Goal: Task Accomplishment & Management: Complete application form

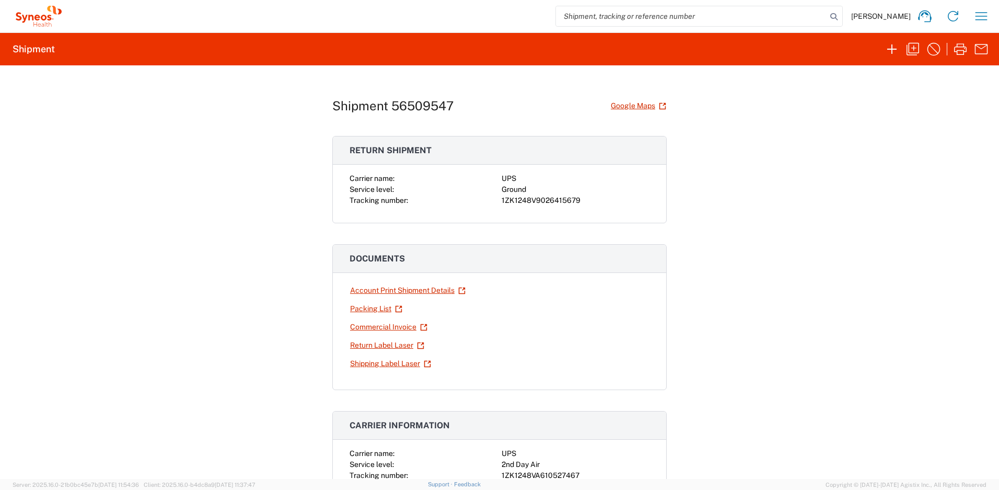
click at [975, 14] on icon "button" at bounding box center [981, 16] width 17 height 17
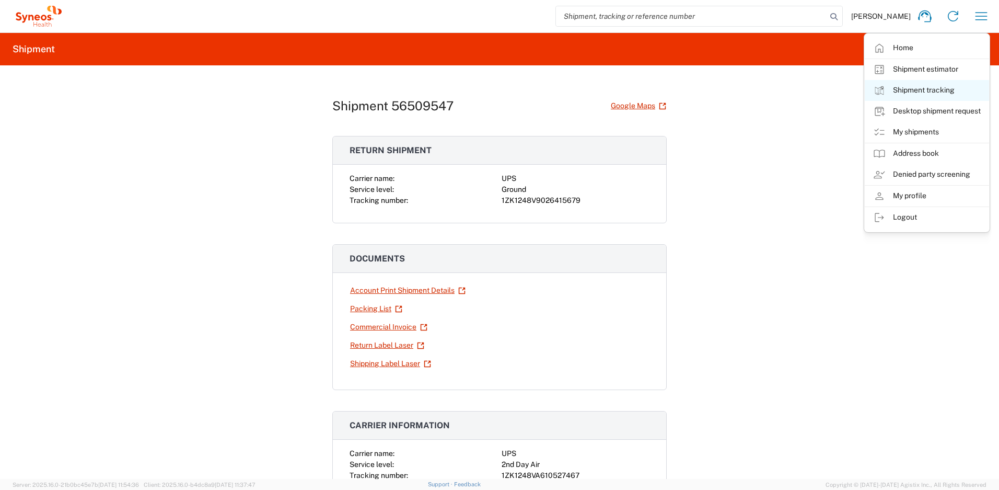
click at [916, 88] on link "Shipment tracking" at bounding box center [927, 90] width 124 height 21
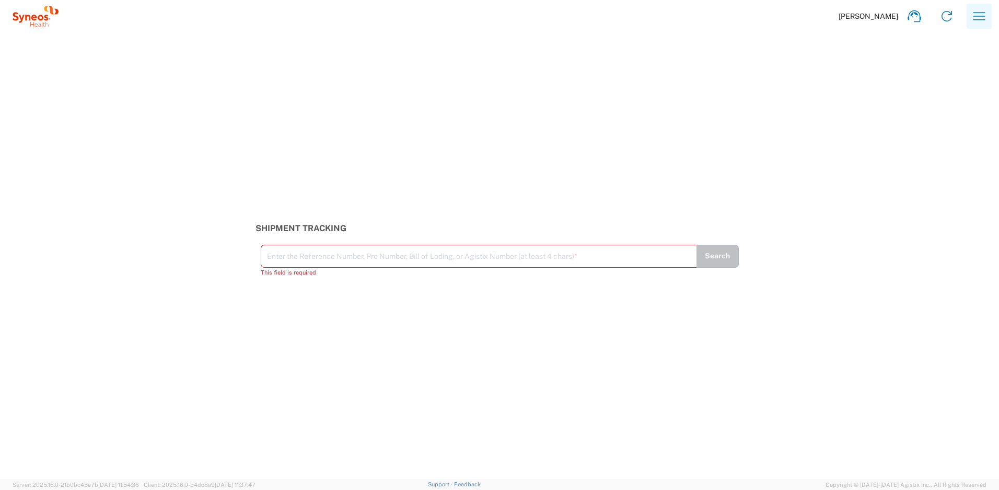
click at [982, 19] on icon "button" at bounding box center [979, 16] width 17 height 17
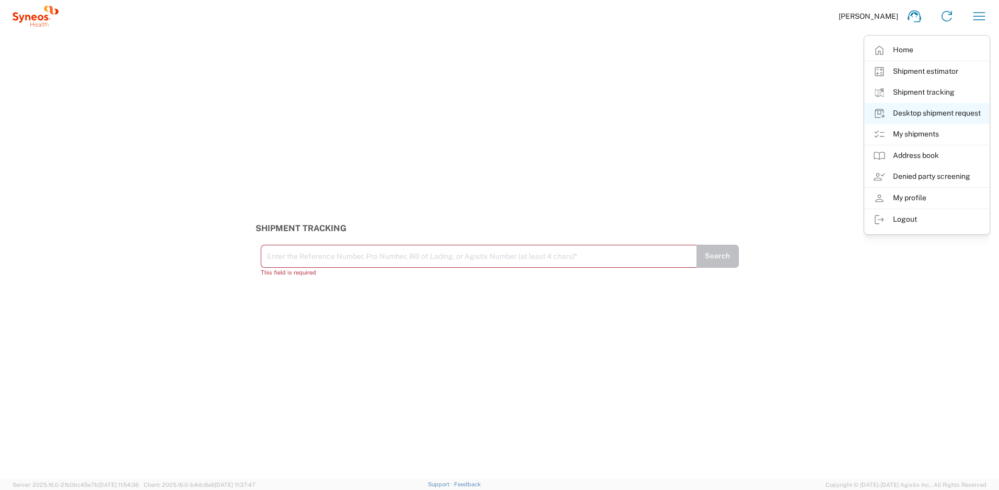
click at [921, 114] on link "Desktop shipment request" at bounding box center [927, 113] width 124 height 21
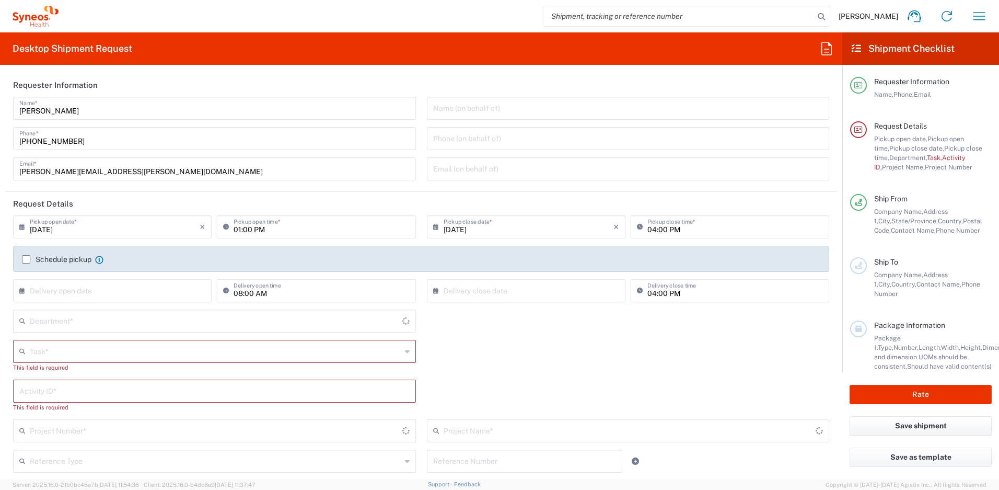
type input "[US_STATE]"
type input "[GEOGRAPHIC_DATA]"
type input "4510"
type input "Syneos Health, LLC-[GEOGRAPHIC_DATA] [GEOGRAPHIC_DATA] [GEOGRAPHIC_DATA]"
click at [57, 352] on input "text" at bounding box center [216, 350] width 372 height 18
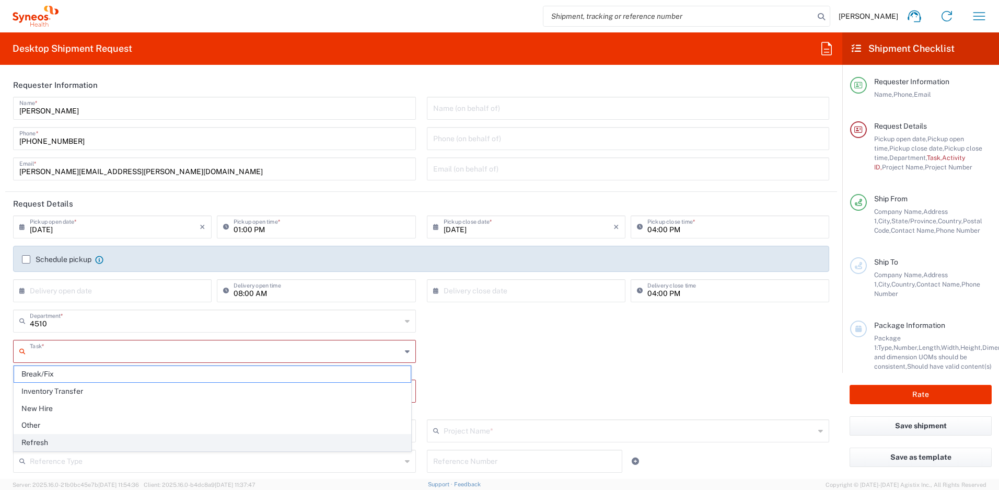
click at [52, 440] on span "Refresh" at bounding box center [212, 442] width 397 height 16
type input "Refresh"
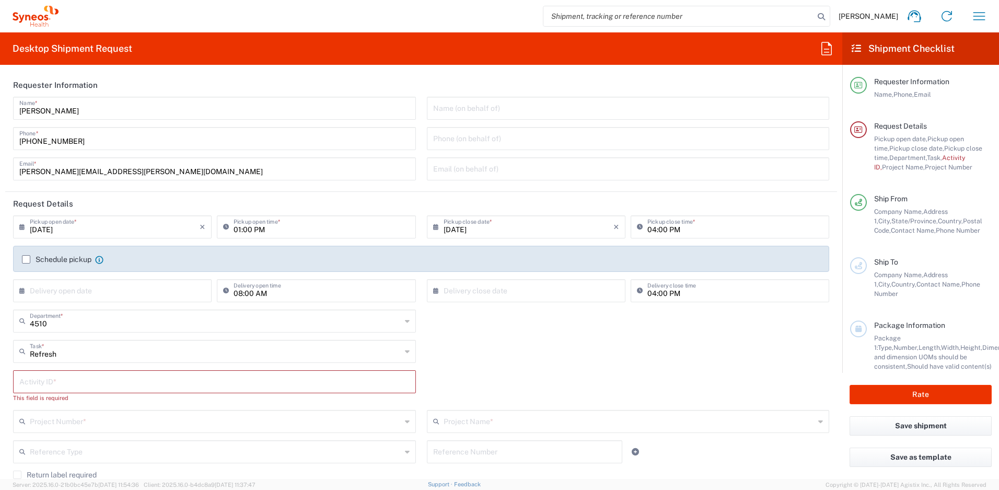
click at [55, 383] on input "text" at bounding box center [214, 381] width 390 height 18
click at [117, 385] on input "text" at bounding box center [214, 381] width 390 height 18
paste input "SCTASK2689372"
type input "SCTASK2689372"
click at [90, 413] on input "text" at bounding box center [216, 411] width 372 height 18
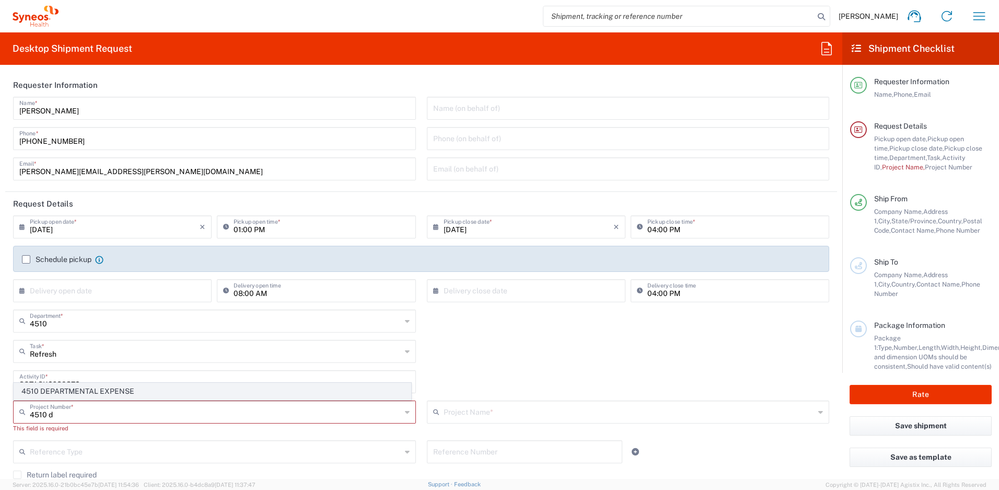
click at [91, 394] on span "4510 DEPARTMENTAL EXPENSE" at bounding box center [212, 391] width 397 height 16
type input "4510 DEPARTMENTAL EXPENSE"
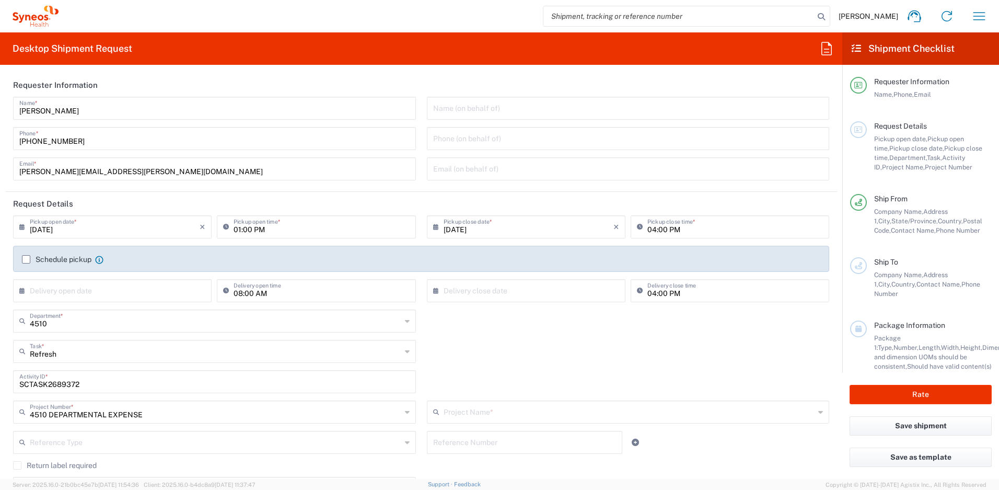
type input "4510 DEPARTMENTAL EXPENSE"
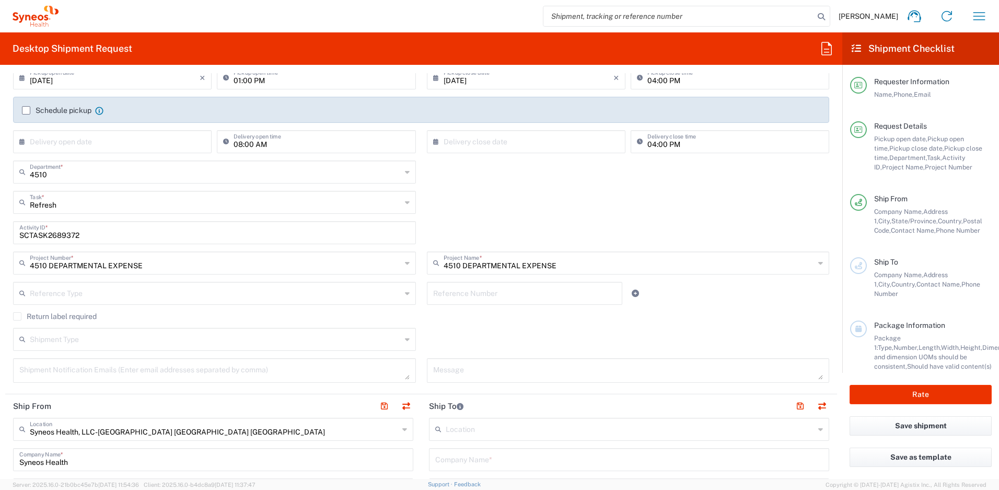
scroll to position [149, 0]
click at [18, 317] on label "Return label required" at bounding box center [55, 316] width 84 height 8
click at [17, 316] on input "Return label required" at bounding box center [17, 316] width 0 height 0
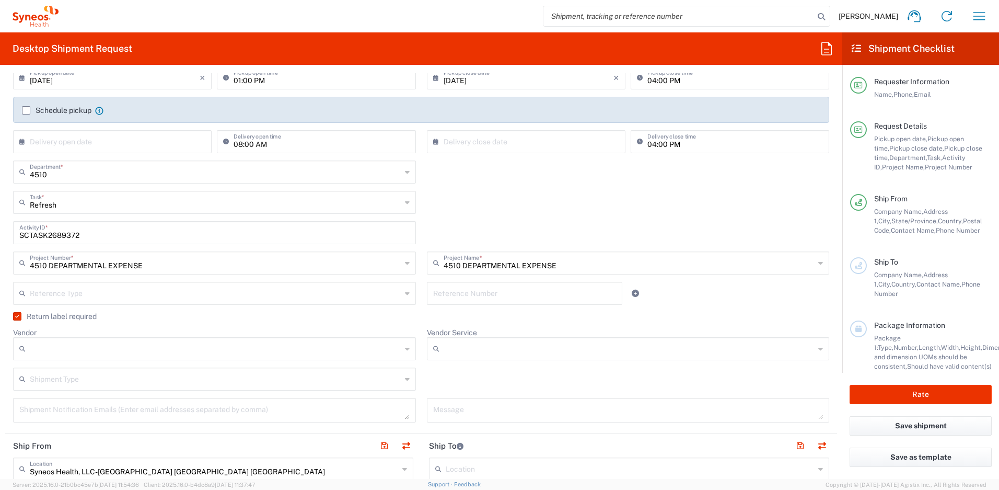
click at [48, 348] on input "Vendor" at bounding box center [216, 348] width 372 height 17
click at [47, 402] on span "UPS" at bounding box center [212, 405] width 397 height 16
type input "UPS"
click at [447, 356] on input "Vendor Service" at bounding box center [630, 348] width 372 height 17
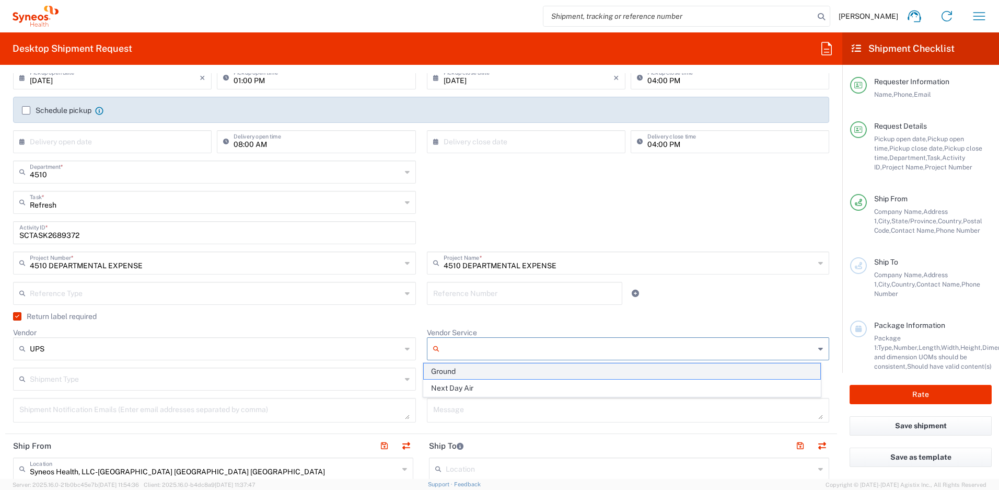
click at [457, 373] on span "Ground" at bounding box center [622, 371] width 397 height 16
type input "Ground"
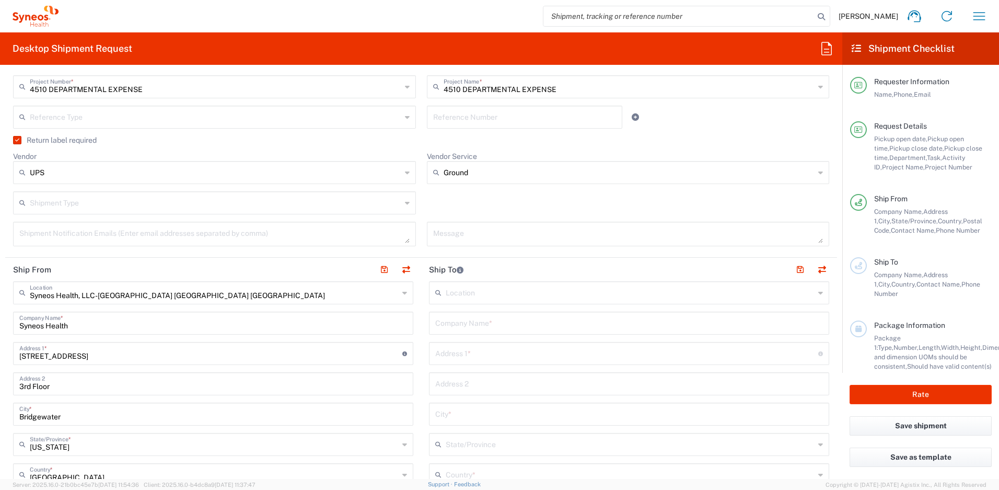
scroll to position [336, 0]
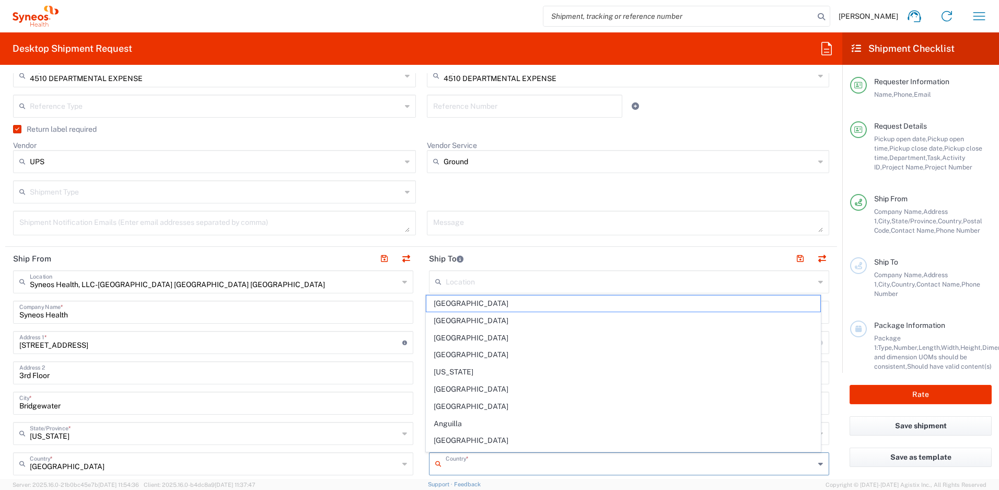
click at [472, 459] on input "text" at bounding box center [630, 463] width 369 height 18
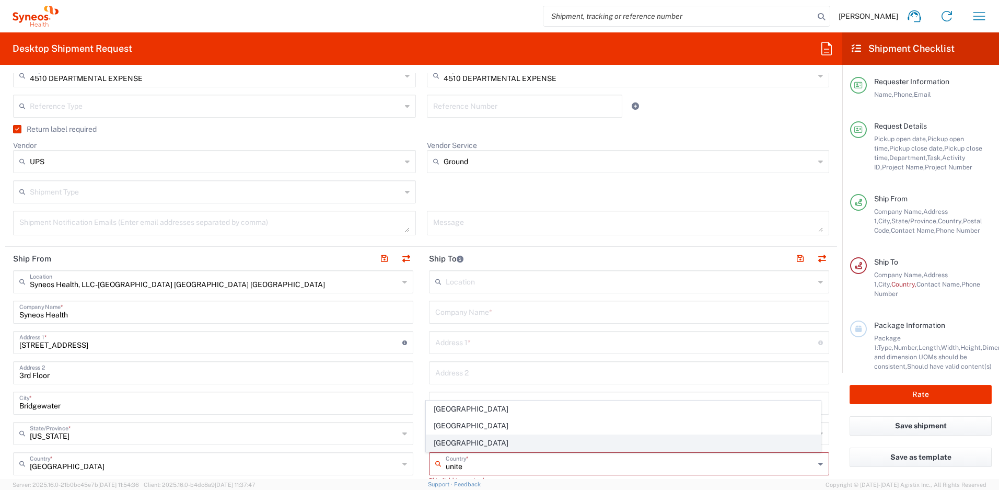
click at [452, 441] on span "[GEOGRAPHIC_DATA]" at bounding box center [624, 443] width 395 height 16
type input "[GEOGRAPHIC_DATA]"
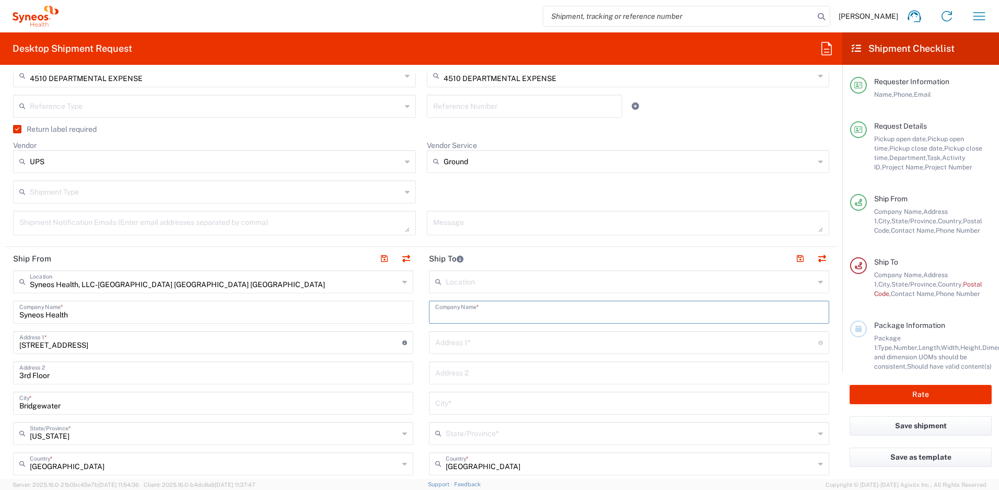
click at [467, 313] on input "text" at bounding box center [629, 311] width 388 height 18
type input "/"
drag, startPoint x: 518, startPoint y: 312, endPoint x: 405, endPoint y: 309, distance: 112.4
click at [405, 311] on div "Ship From Syneos Health, LLC-[GEOGRAPHIC_DATA] [GEOGRAPHIC_DATA] [GEOGRAPHIC_DA…" at bounding box center [421, 485] width 832 height 476
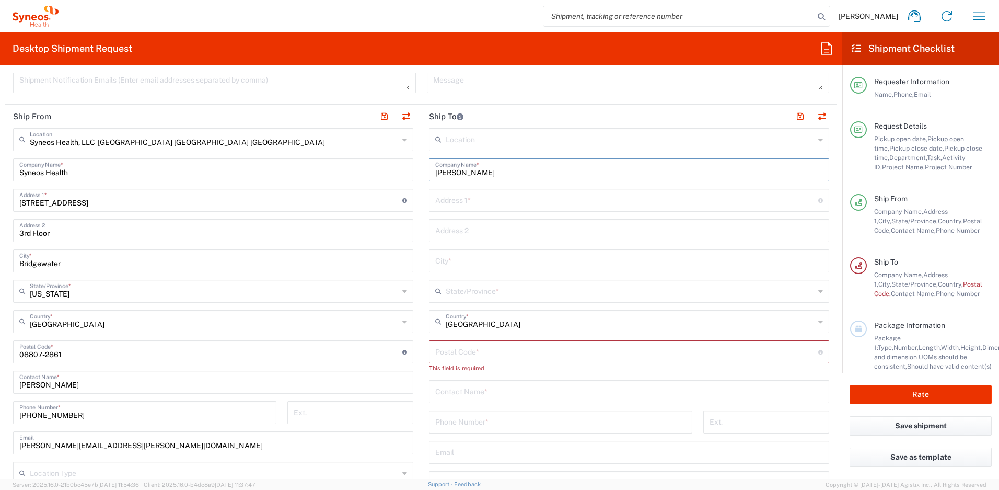
scroll to position [485, 0]
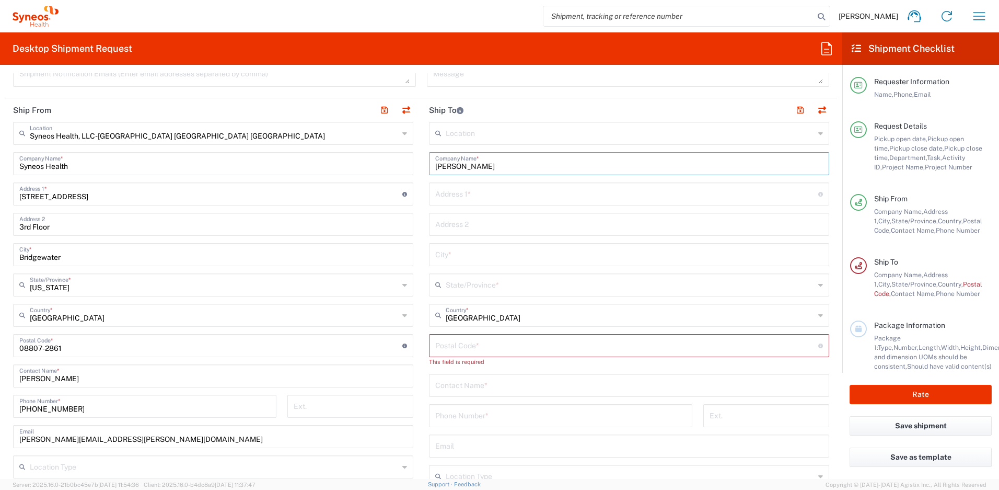
type input "[PERSON_NAME]"
click at [490, 419] on input "tel" at bounding box center [560, 415] width 251 height 18
paste input "[PERSON_NAME]"
type input "[PERSON_NAME]"
click at [470, 192] on input "text" at bounding box center [626, 193] width 383 height 18
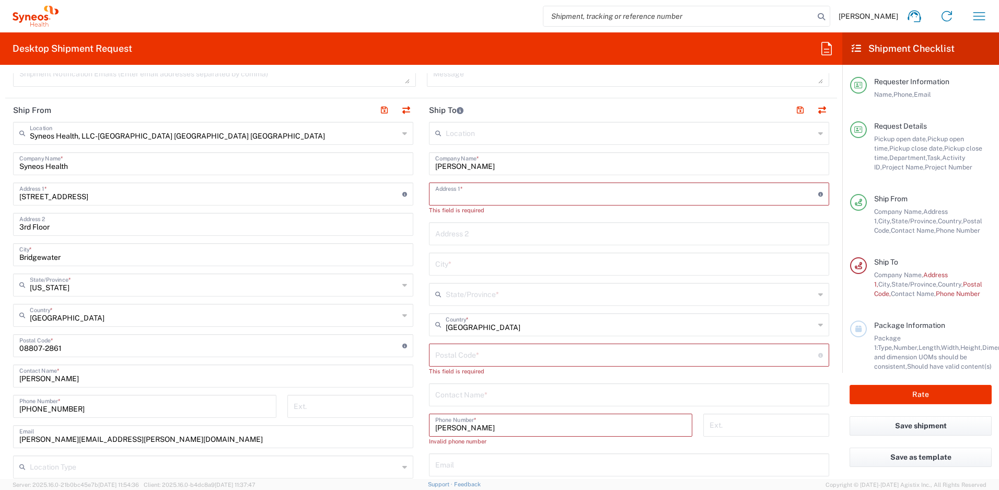
paste input "[STREET_ADDRESS]"
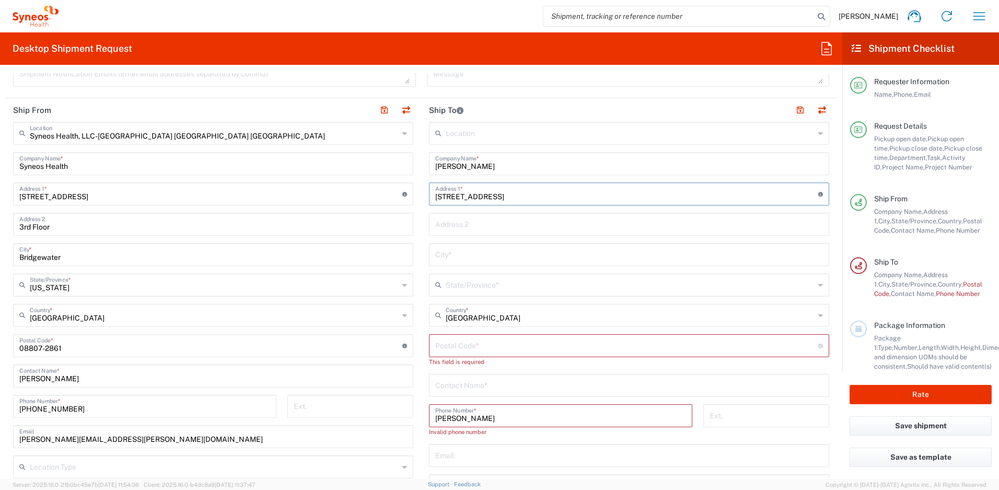
type input "[STREET_ADDRESS]"
click at [456, 254] on input "text" at bounding box center [629, 254] width 388 height 18
paste input "Malvern"
type input "Malvern"
click at [441, 282] on icon at bounding box center [440, 285] width 10 height 17
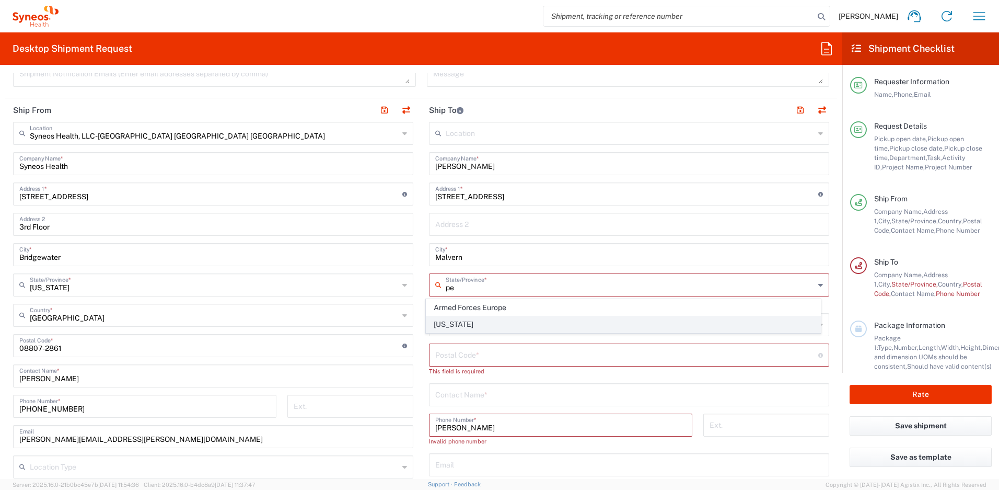
click at [444, 324] on span "[US_STATE]" at bounding box center [624, 324] width 395 height 16
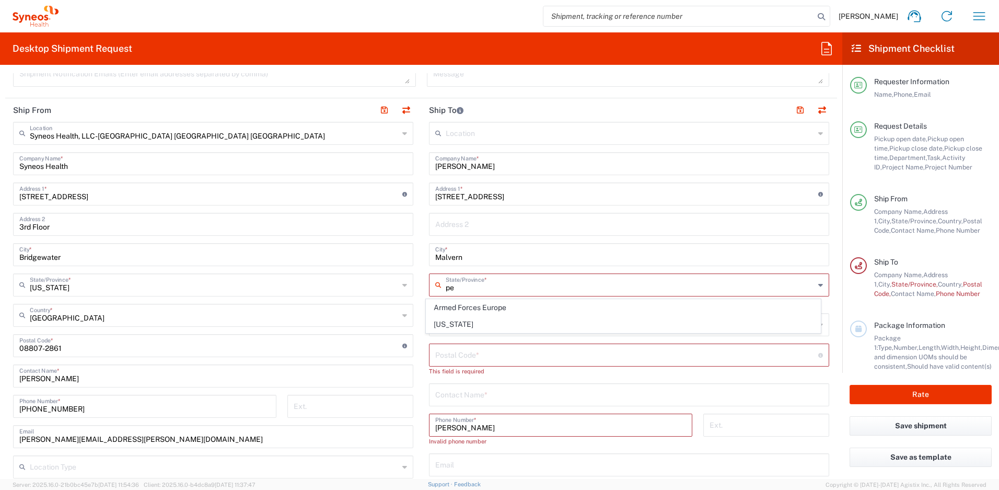
type input "[US_STATE]"
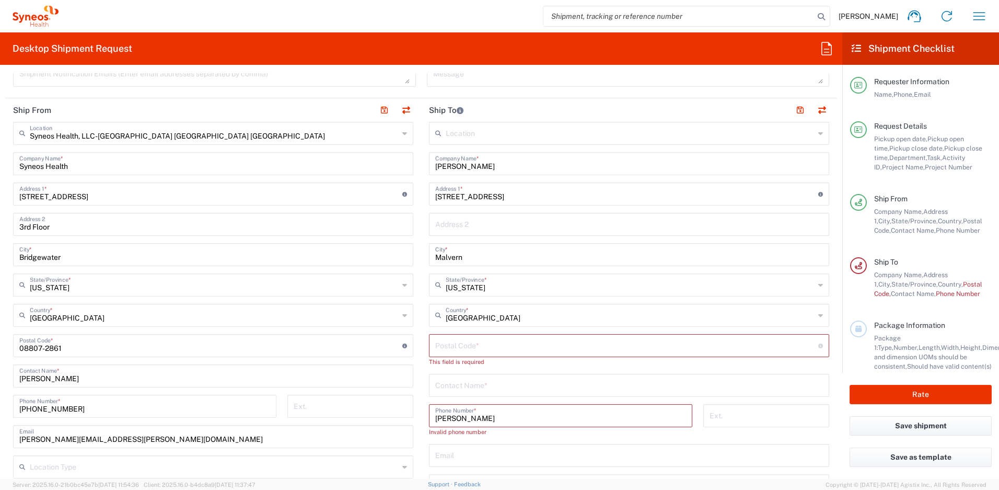
click at [481, 348] on input "undefined" at bounding box center [626, 345] width 383 height 18
paste input "19355"
type input "19355"
click at [479, 377] on input "text" at bounding box center [629, 375] width 388 height 18
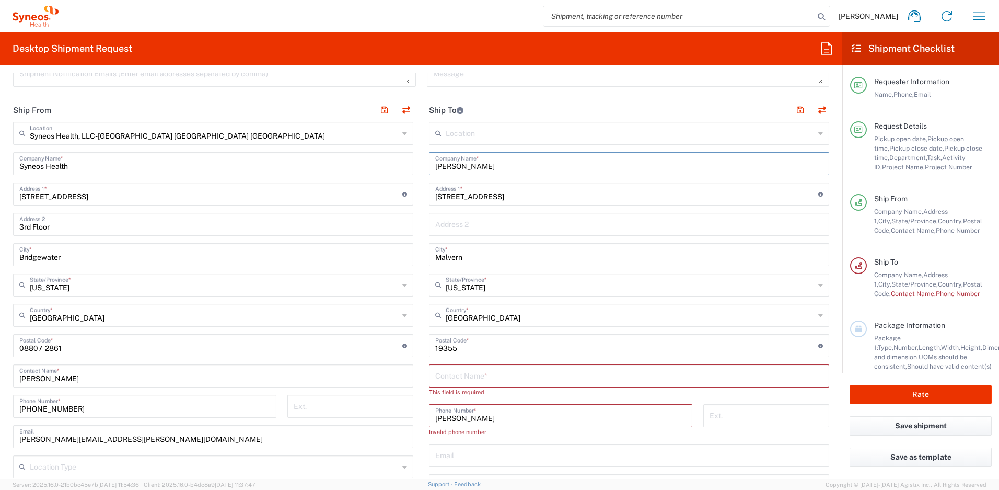
drag, startPoint x: 495, startPoint y: 164, endPoint x: 422, endPoint y: 162, distance: 72.7
click at [422, 162] on main "Location [PERSON_NAME] LLC-[GEOGRAPHIC_DATA] [GEOGRAPHIC_DATA] [GEOGRAPHIC_DATA…" at bounding box center [629, 351] width 416 height 458
click at [478, 376] on input "text" at bounding box center [629, 375] width 388 height 18
paste input "[PERSON_NAME]"
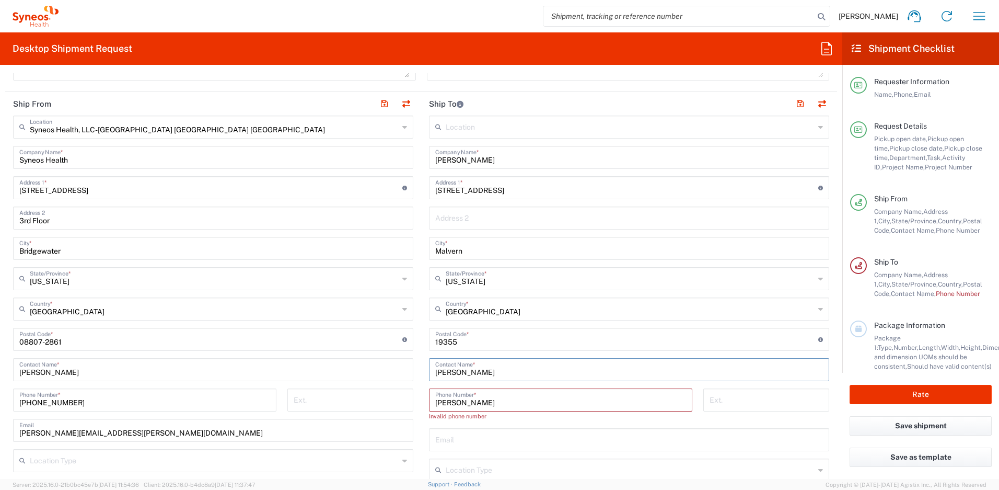
scroll to position [491, 0]
type input "[PERSON_NAME]"
drag, startPoint x: 87, startPoint y: 401, endPoint x: 0, endPoint y: 388, distance: 88.3
click at [0, 389] on html "[PERSON_NAME] Home Shipment estimator Shipment tracking Desktop shipment reques…" at bounding box center [499, 245] width 999 height 490
click at [513, 404] on input "[PERSON_NAME]" at bounding box center [560, 399] width 251 height 18
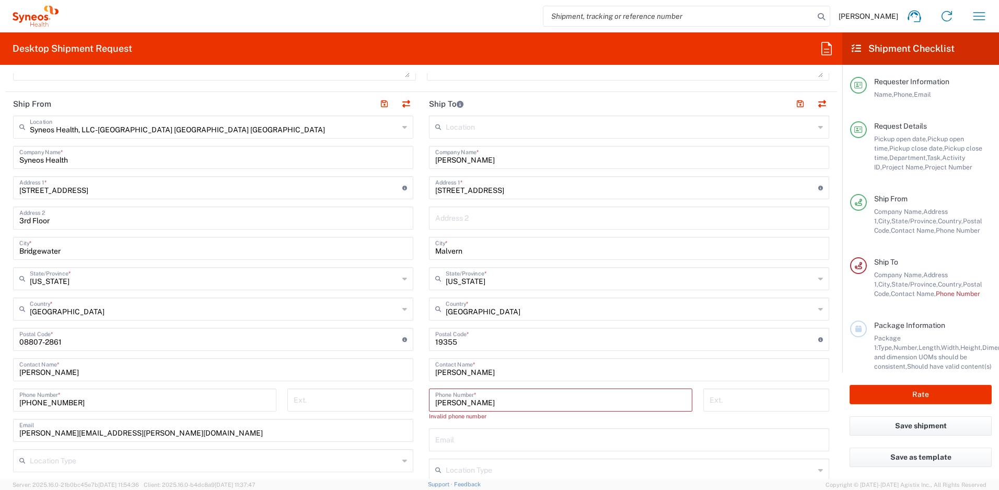
drag, startPoint x: 512, startPoint y: 403, endPoint x: 408, endPoint y: 395, distance: 104.9
click at [408, 395] on div "Ship From Syneos Health, LLC-[GEOGRAPHIC_DATA] [GEOGRAPHIC_DATA] [GEOGRAPHIC_DA…" at bounding box center [421, 330] width 832 height 476
paste input "[PHONE_NUMBER]"
type input "[PHONE_NUMBER]"
click at [446, 429] on input "text" at bounding box center [629, 429] width 388 height 18
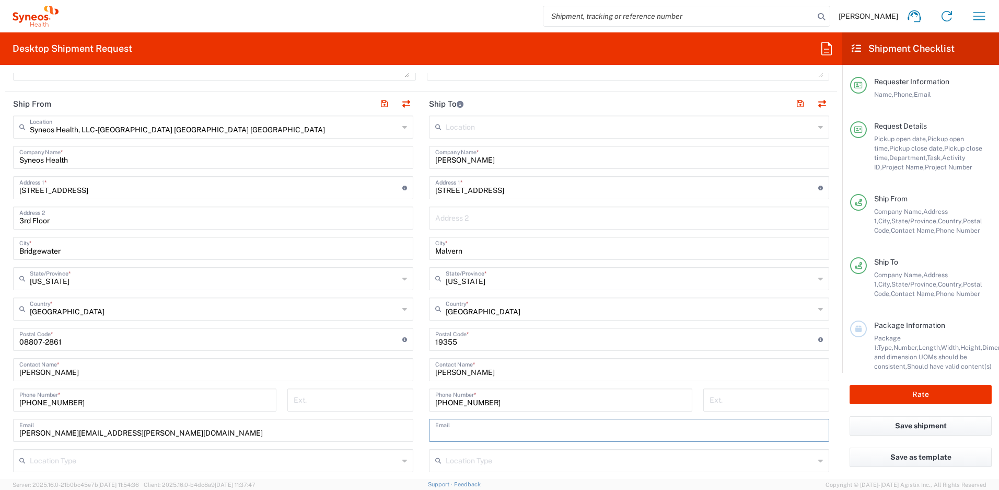
click at [479, 431] on input "text" at bounding box center [629, 429] width 388 height 18
paste input "[EMAIL_ADDRESS][DOMAIN_NAME]"
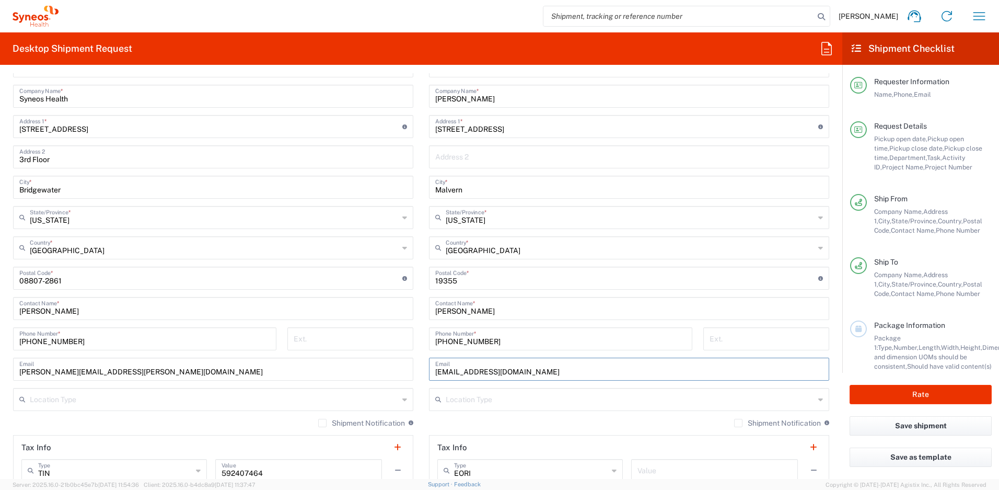
scroll to position [553, 0]
type input "[EMAIL_ADDRESS][DOMAIN_NAME]"
click at [734, 421] on label "Shipment Notification" at bounding box center [777, 422] width 87 height 8
click at [739, 422] on input "Shipment Notification" at bounding box center [739, 422] width 0 height 0
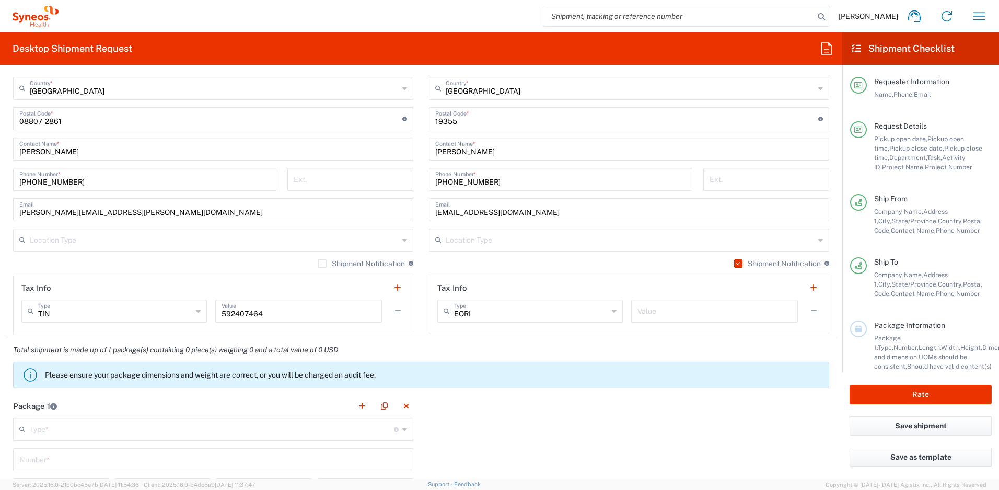
scroll to position [867, 0]
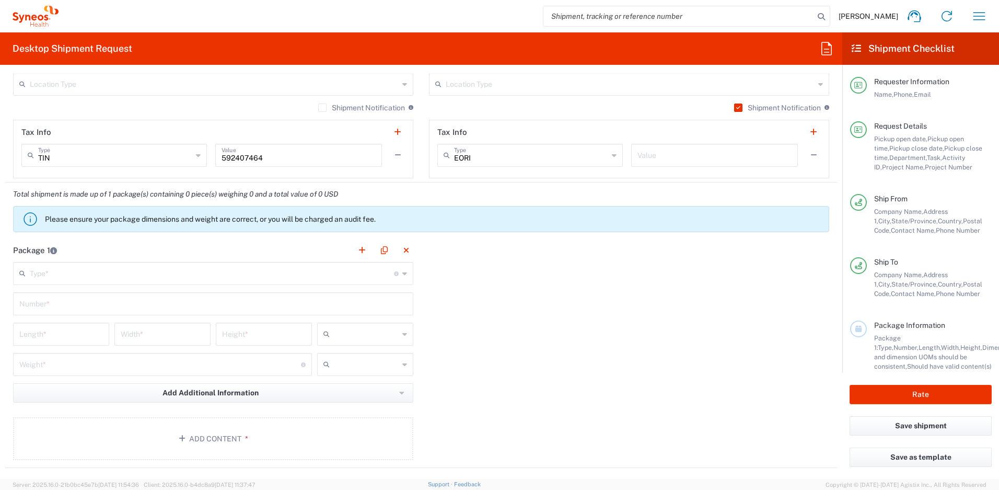
click at [87, 275] on input "text" at bounding box center [212, 272] width 364 height 18
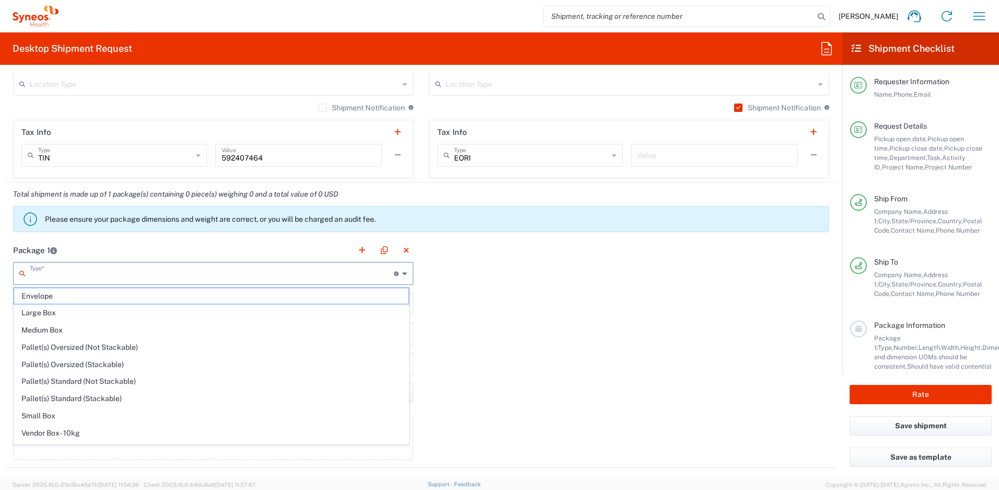
scroll to position [32, 0]
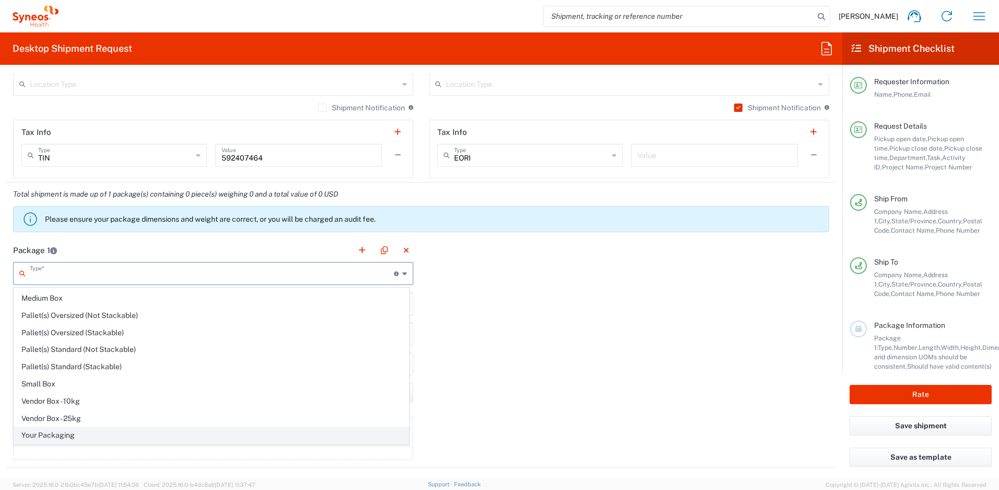
click at [117, 436] on span "Your Packaging" at bounding box center [211, 435] width 395 height 16
type input "Your Packaging"
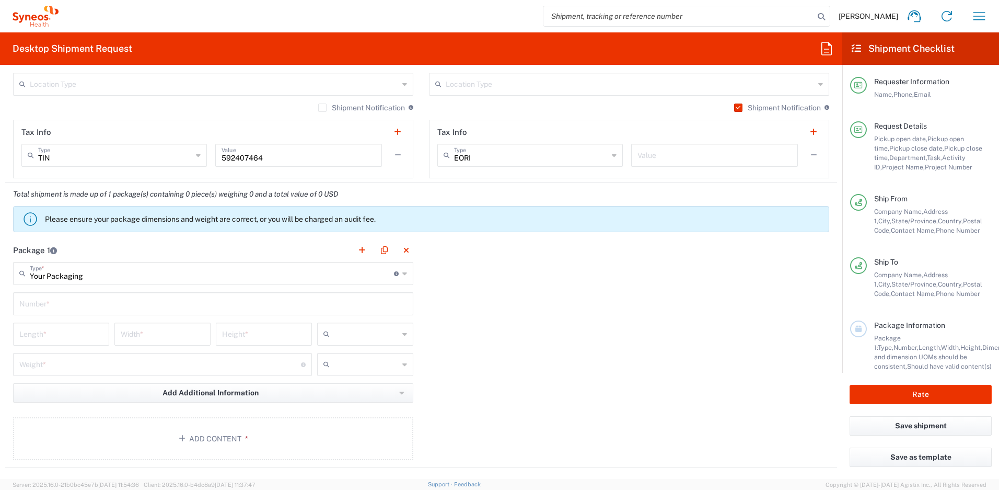
click at [47, 303] on input "text" at bounding box center [213, 303] width 388 height 18
type input "1"
click at [54, 331] on input "number" at bounding box center [61, 333] width 84 height 18
type input "16"
type input "12"
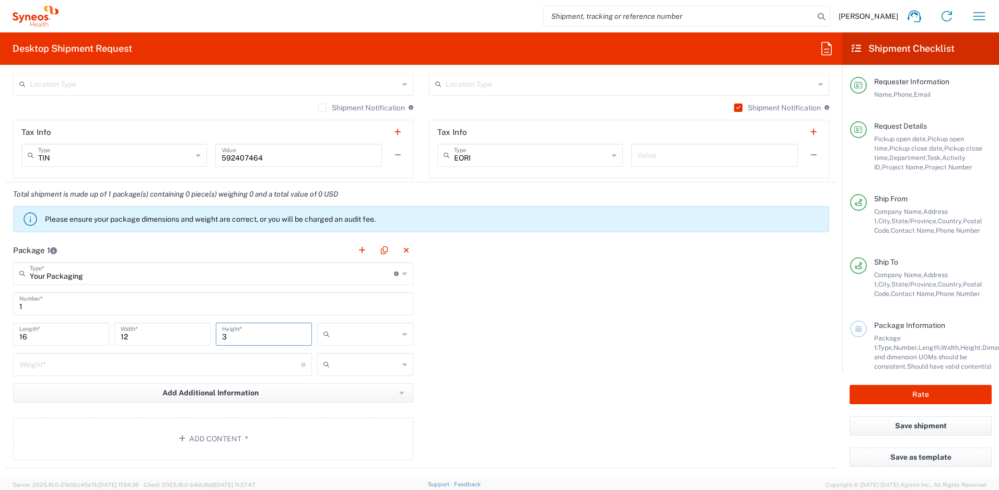
type input "3"
click at [64, 357] on input "number" at bounding box center [160, 363] width 282 height 18
type input "5"
click at [363, 336] on input "text" at bounding box center [366, 334] width 65 height 17
click at [342, 389] on span "in" at bounding box center [361, 391] width 93 height 16
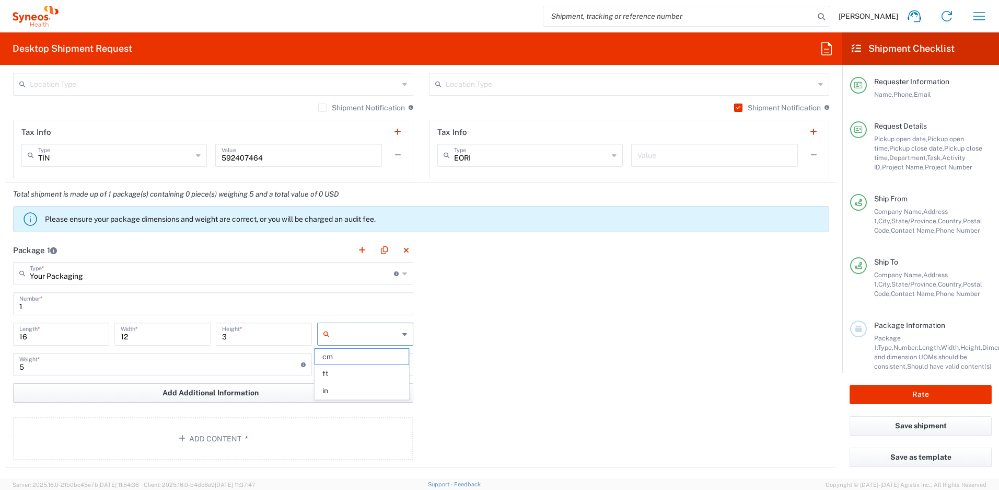
type input "in"
click at [366, 371] on input "text" at bounding box center [366, 364] width 65 height 17
click at [345, 401] on span "lbs" at bounding box center [361, 404] width 93 height 16
type input "lbs"
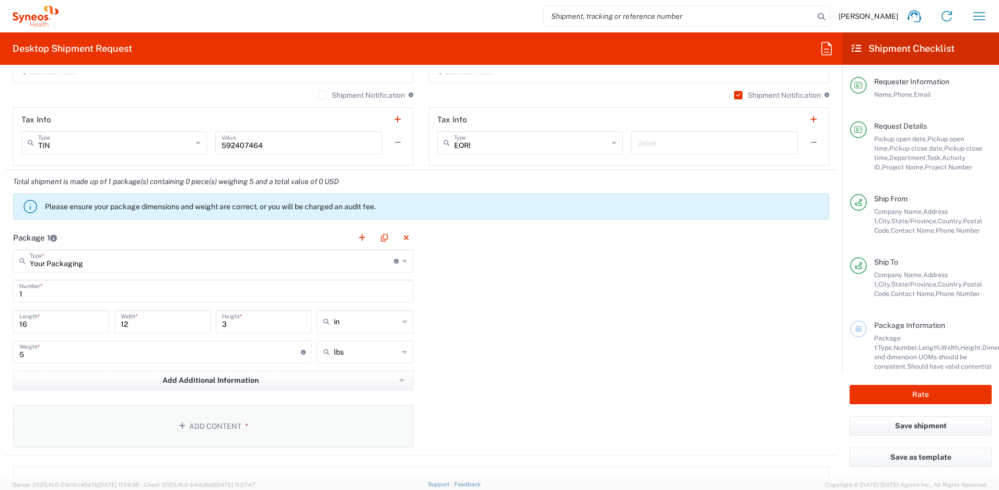
scroll to position [880, 0]
click at [296, 431] on button "Add Content *" at bounding box center [213, 425] width 400 height 43
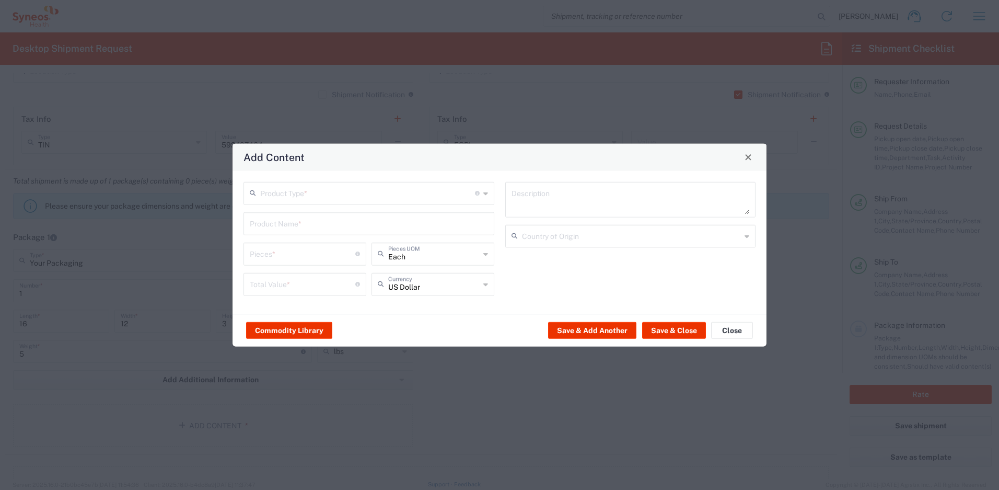
click at [328, 193] on input "text" at bounding box center [367, 192] width 215 height 18
click at [307, 231] on span "General Commodity" at bounding box center [369, 233] width 249 height 16
type input "General Commodity"
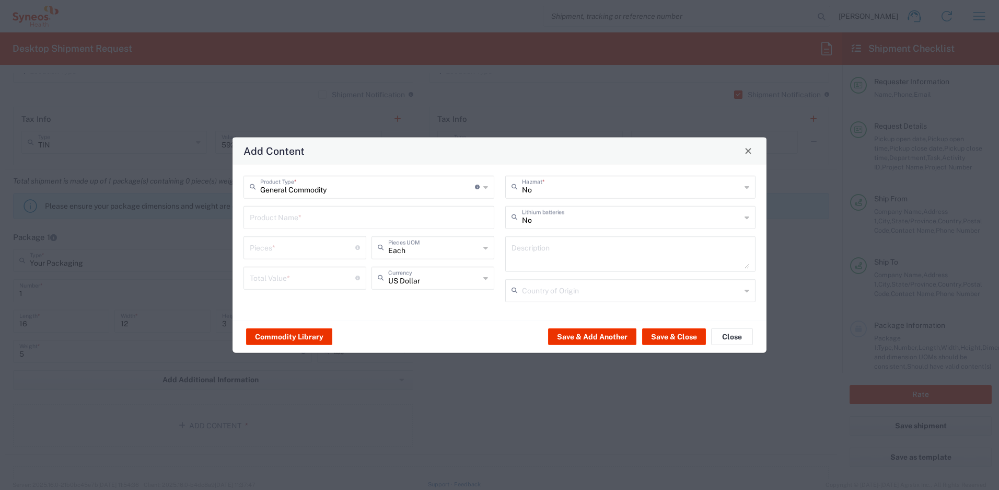
click at [305, 221] on input "text" at bounding box center [369, 216] width 238 height 18
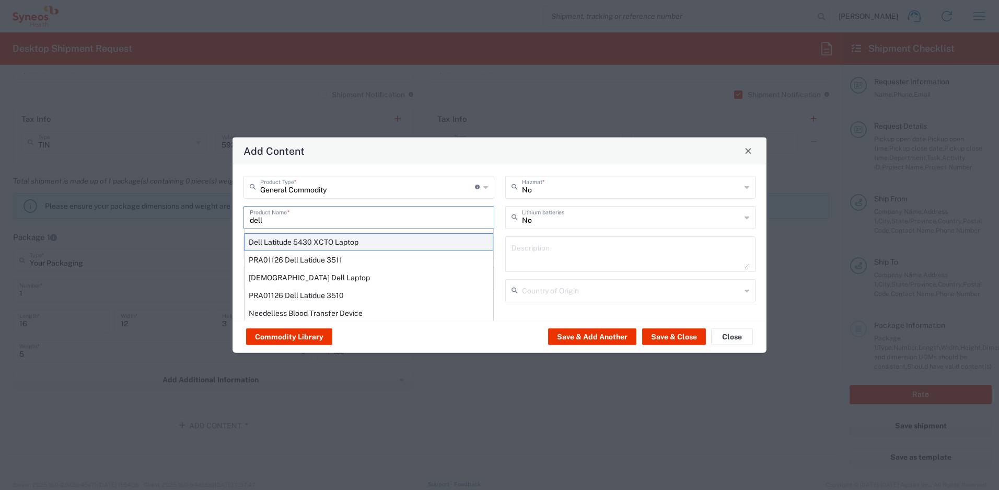
click at [284, 240] on div "Dell Latitude 5430 XCTO Laptop" at bounding box center [369, 242] width 249 height 18
type input "Dell Latitude 5430 XCTO Laptop"
type input "1"
type textarea "BaseIntel Core i7-1265U vProÂ® Processor - 14" 16 GB RAM - 512 GB SSD"
type input "[GEOGRAPHIC_DATA]"
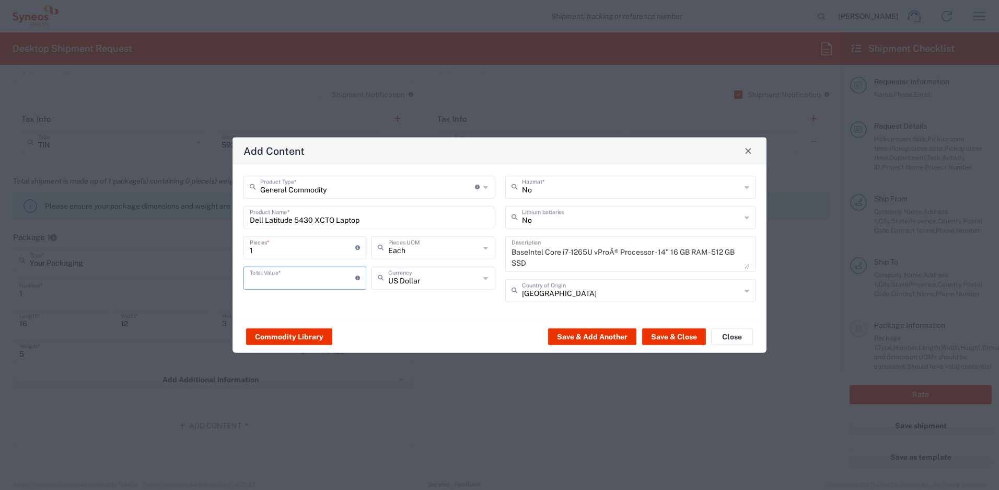
click at [292, 284] on input "number" at bounding box center [303, 277] width 106 height 18
type input "1000"
click at [567, 214] on input "text" at bounding box center [632, 216] width 220 height 18
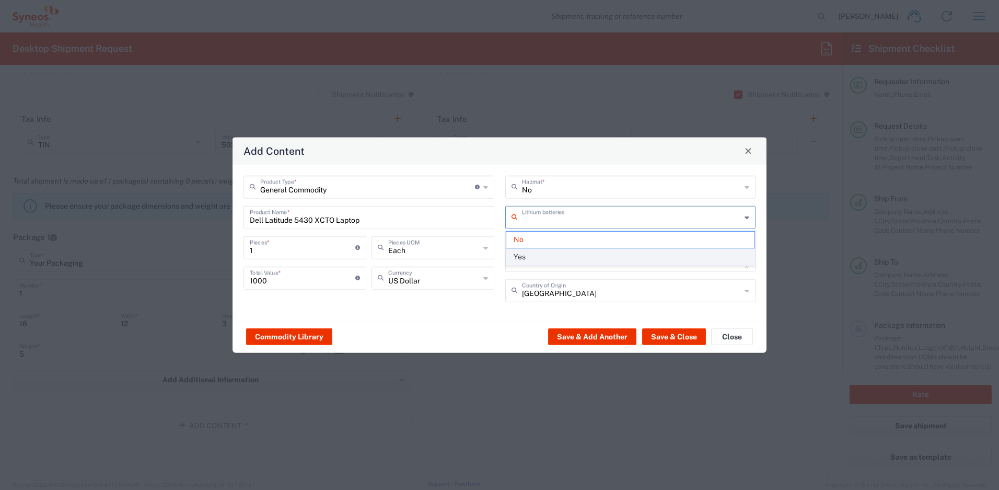
click at [543, 257] on span "Yes" at bounding box center [631, 257] width 249 height 16
type input "Yes"
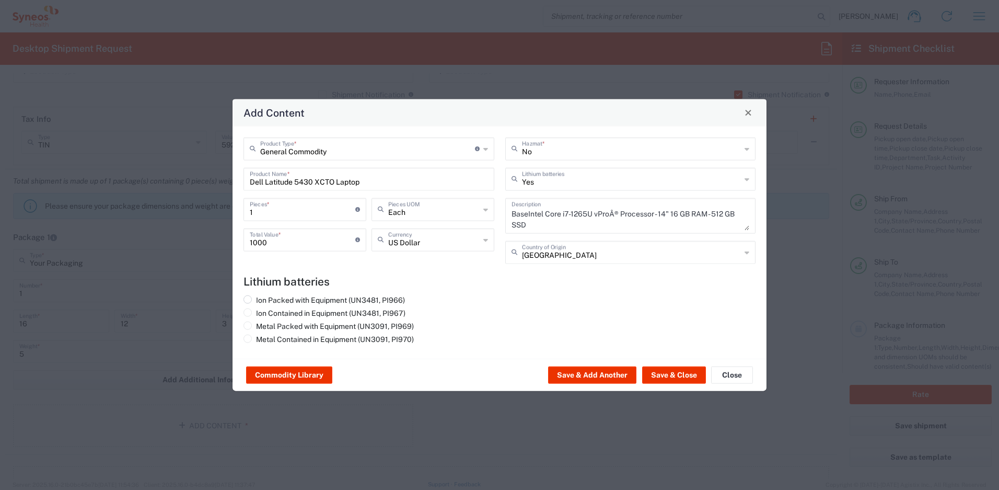
click at [383, 296] on label "Ion Packed with Equipment (UN3481, PI966)" at bounding box center [325, 299] width 162 height 9
click at [263, 296] on input "Ion Packed with Equipment (UN3481, PI966)" at bounding box center [259, 298] width 7 height 7
radio input "true"
click at [656, 376] on button "Save & Close" at bounding box center [674, 374] width 64 height 17
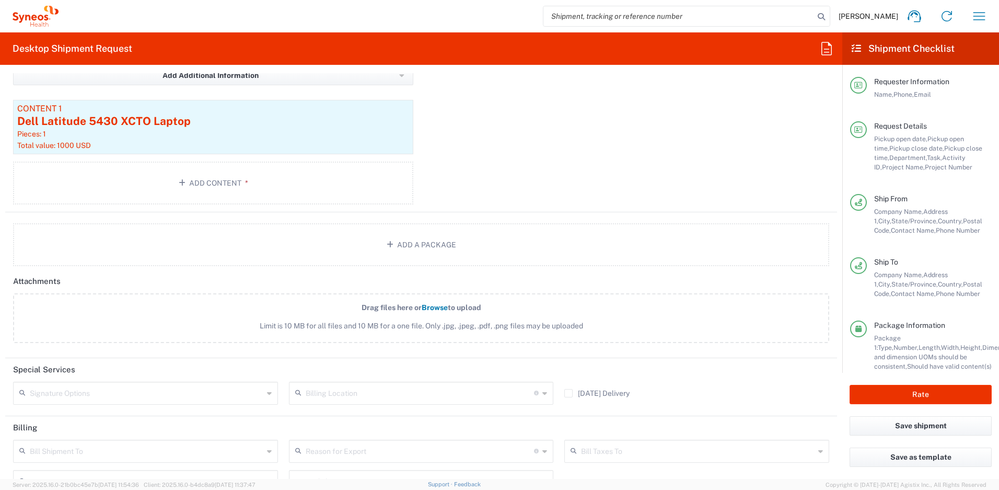
scroll to position [1186, 0]
click at [260, 396] on input "text" at bounding box center [147, 391] width 234 height 18
click at [206, 414] on span "Adult Signature Required" at bounding box center [144, 415] width 260 height 16
type input "Adult Signature Required"
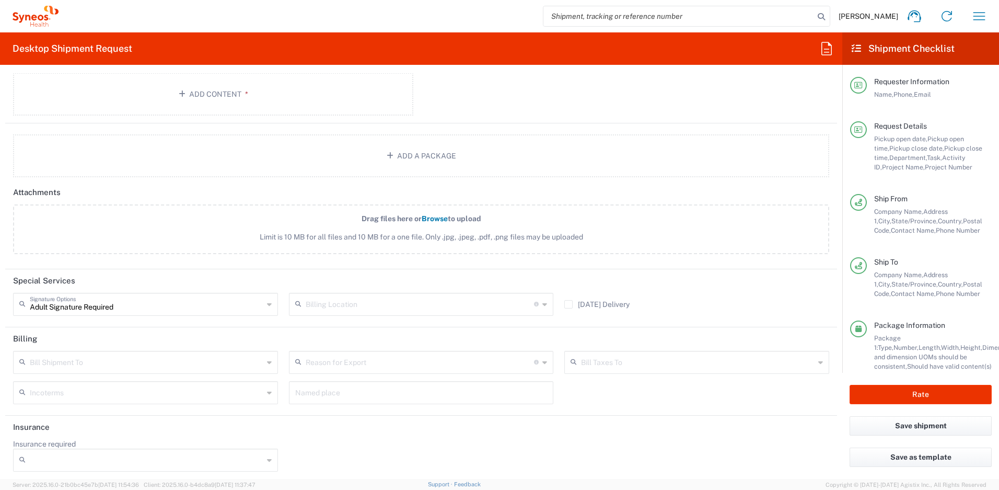
scroll to position [1278, 0]
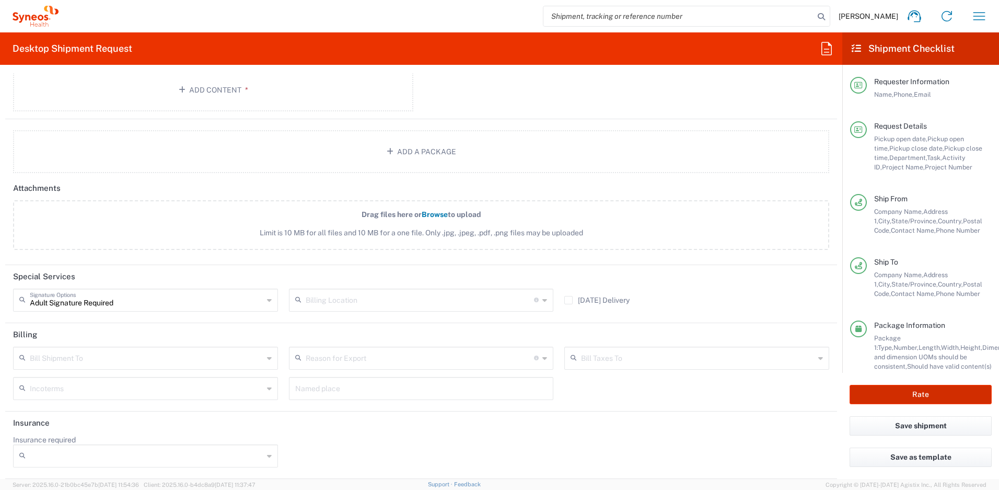
click at [870, 396] on button "Rate" at bounding box center [921, 394] width 142 height 19
type input "4510 DEPARTMENTAL EXPENSE"
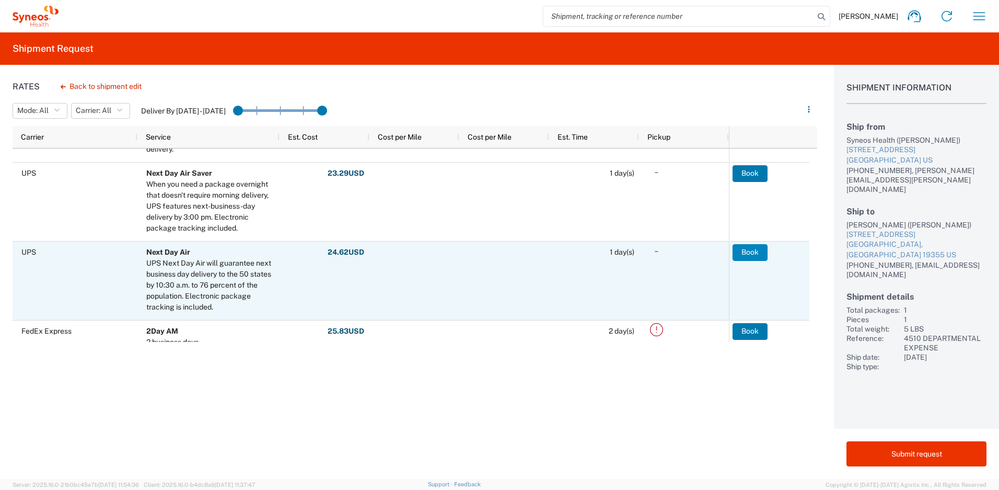
click at [741, 257] on button "Book" at bounding box center [750, 252] width 35 height 17
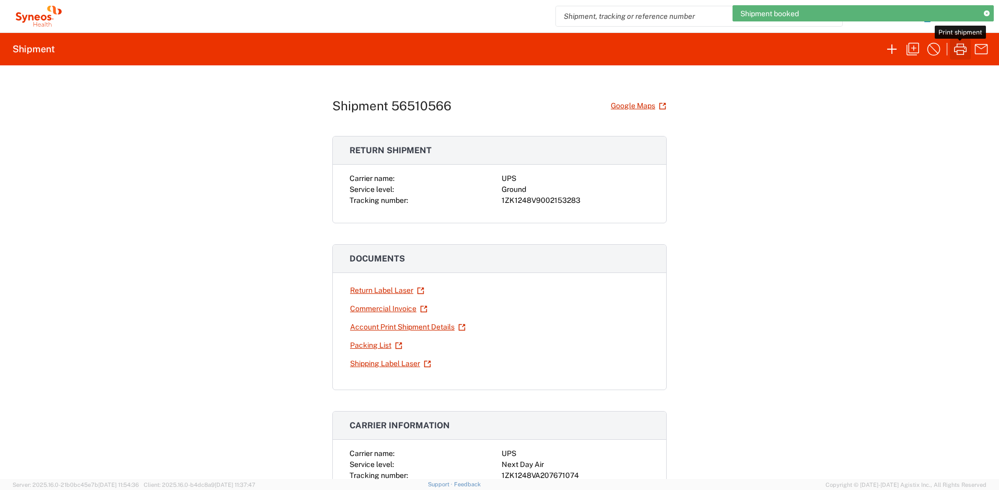
click at [963, 48] on icon "button" at bounding box center [960, 49] width 17 height 17
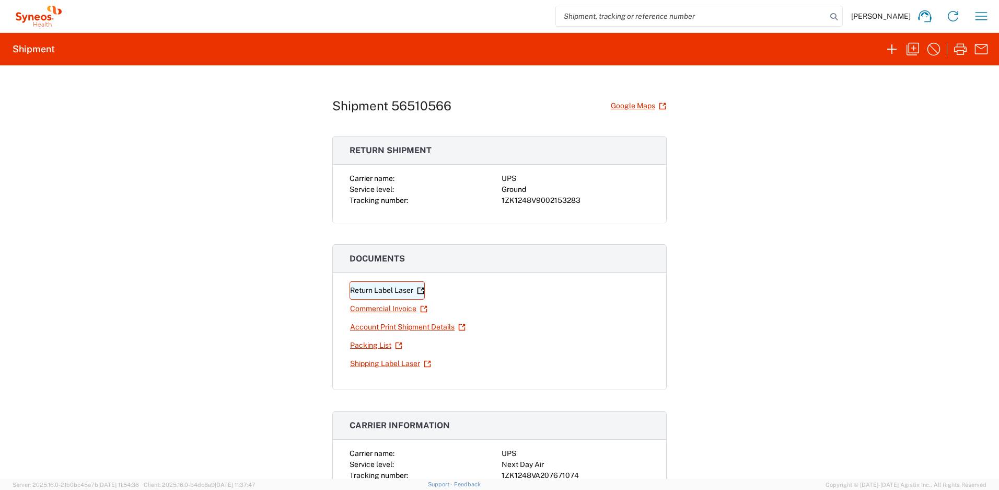
click at [394, 293] on link "Return Label Laser" at bounding box center [387, 290] width 75 height 18
click at [976, 14] on icon "button" at bounding box center [981, 16] width 17 height 17
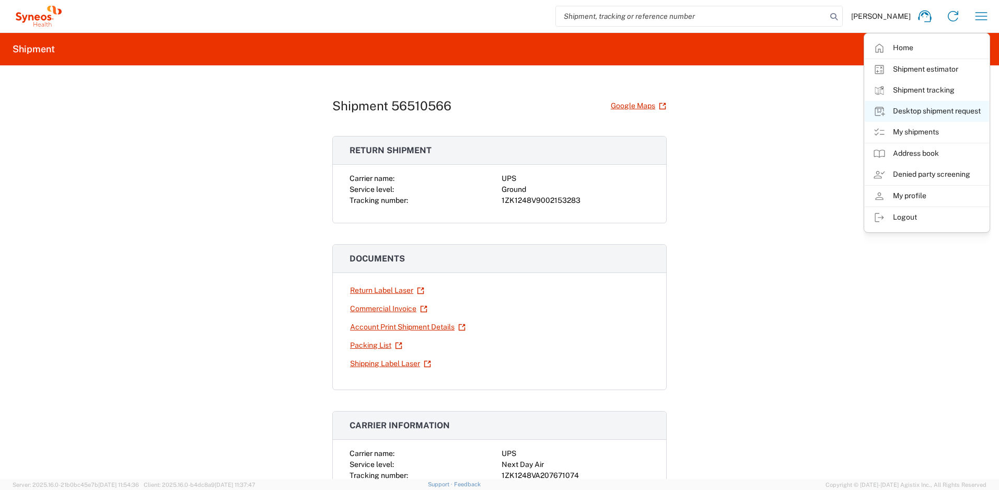
click at [923, 108] on link "Desktop shipment request" at bounding box center [927, 111] width 124 height 21
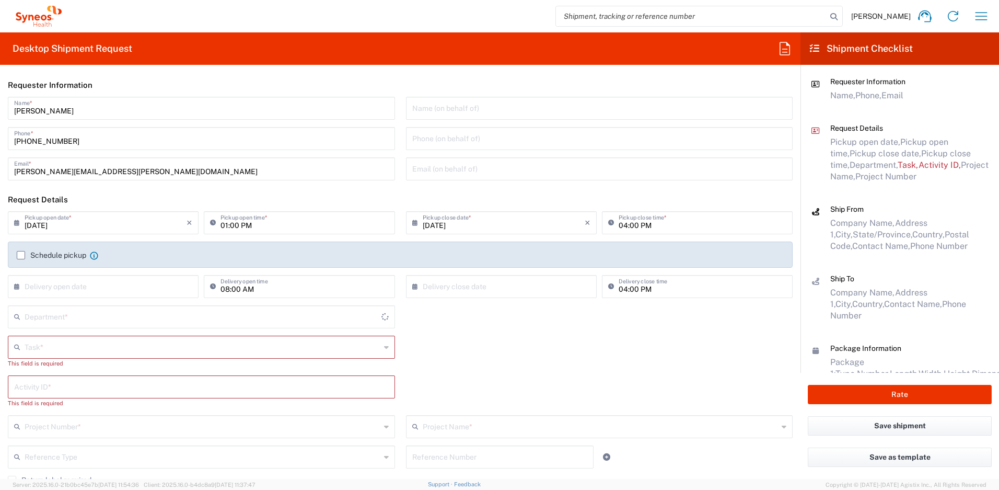
type input "[US_STATE]"
type input "4510"
click at [59, 347] on input "text" at bounding box center [203, 346] width 356 height 18
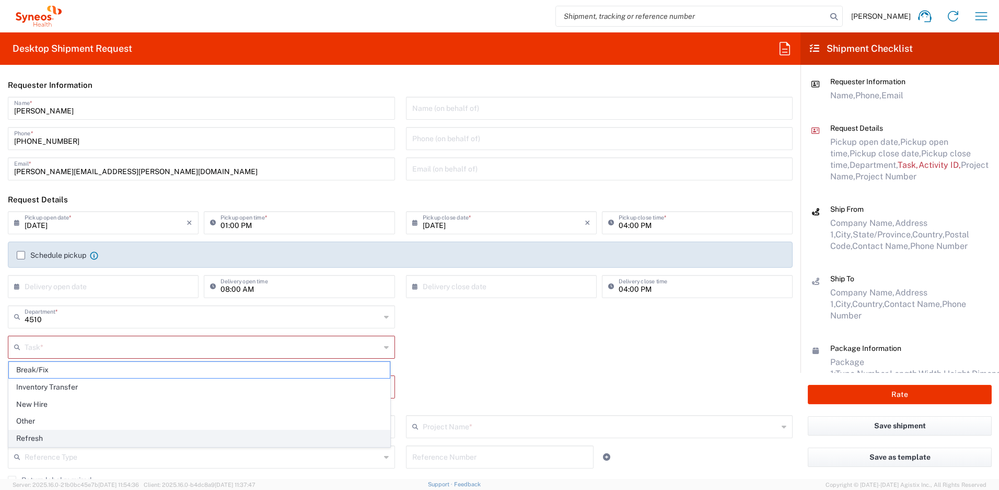
click at [44, 438] on span "Refresh" at bounding box center [199, 438] width 381 height 16
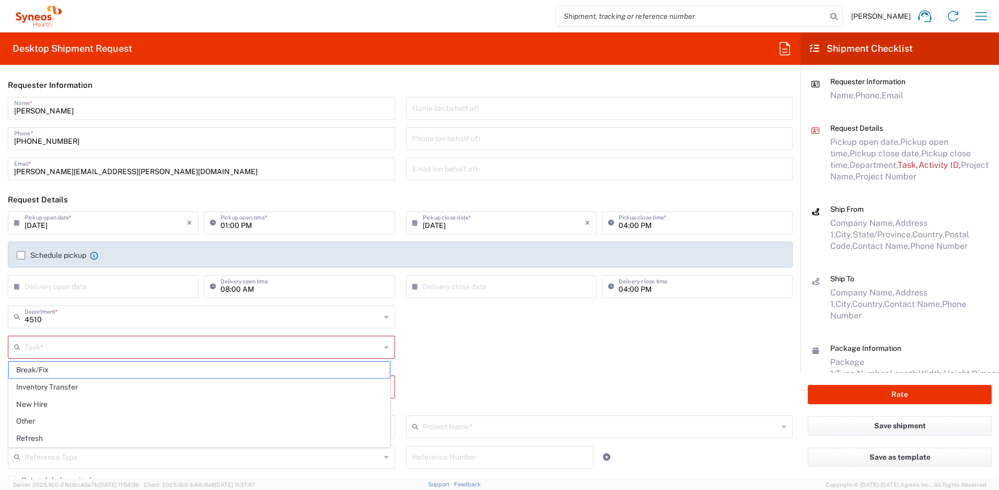
type input "Refresh"
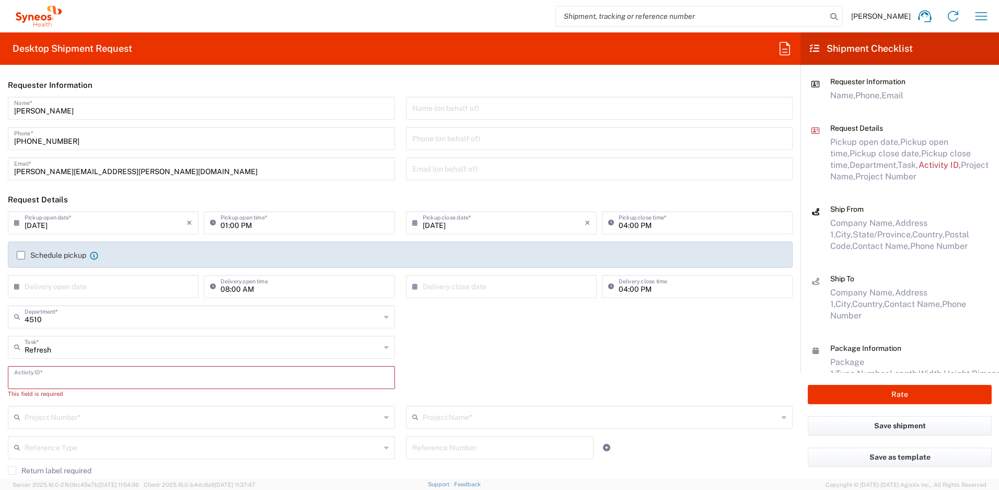
click at [45, 380] on input "text" at bounding box center [201, 376] width 375 height 18
paste input "SCTASK2689463"
type input "SCTASK2689463"
click at [61, 412] on input "text" at bounding box center [203, 407] width 356 height 18
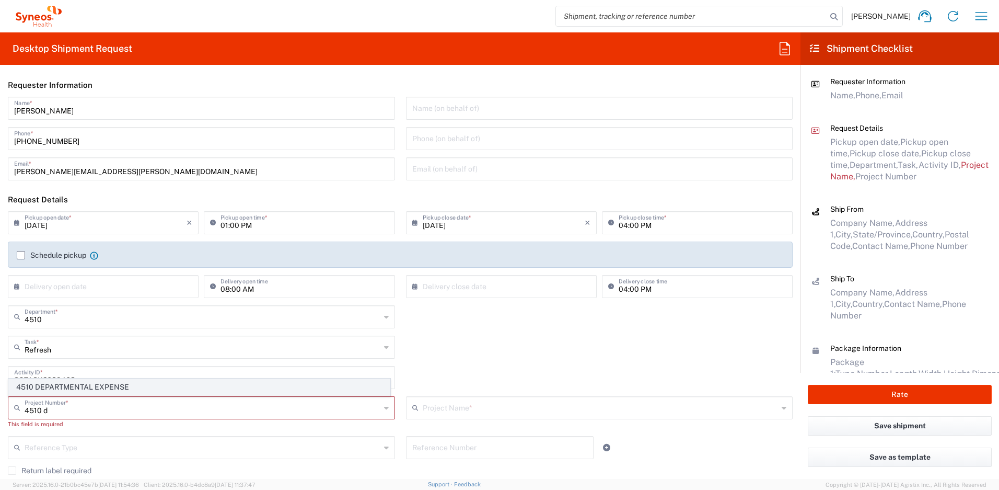
click at [70, 388] on span "4510 DEPARTMENTAL EXPENSE" at bounding box center [199, 387] width 381 height 16
type input "4510 DEPARTMENTAL EXPENSE"
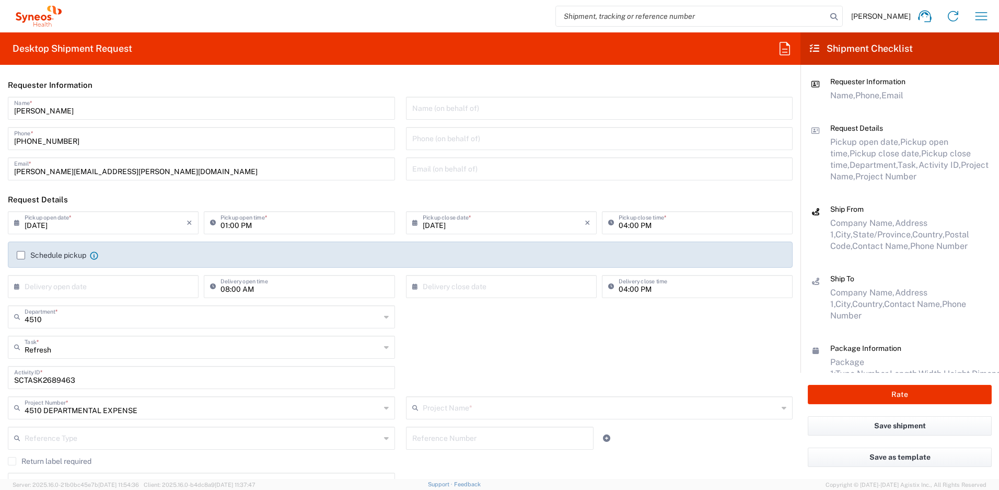
type input "4510 DEPARTMENTAL EXPENSE"
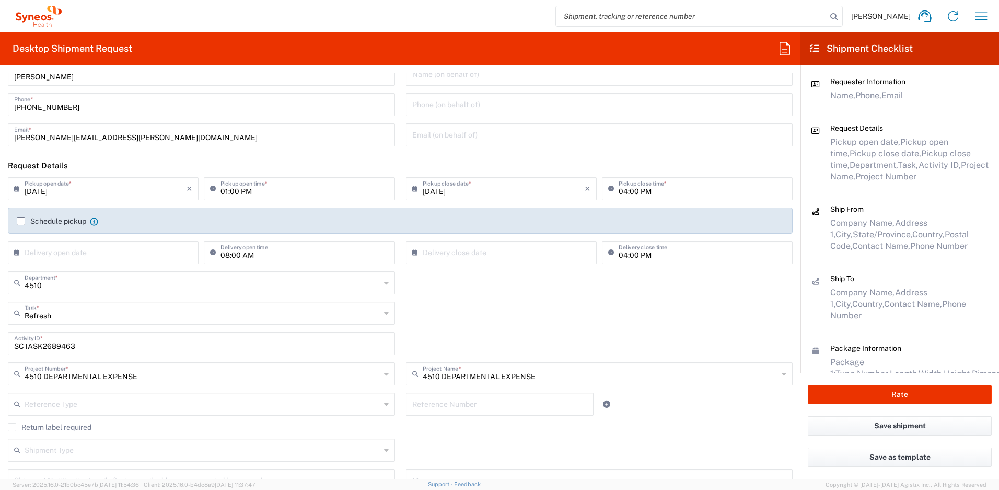
scroll to position [44, 0]
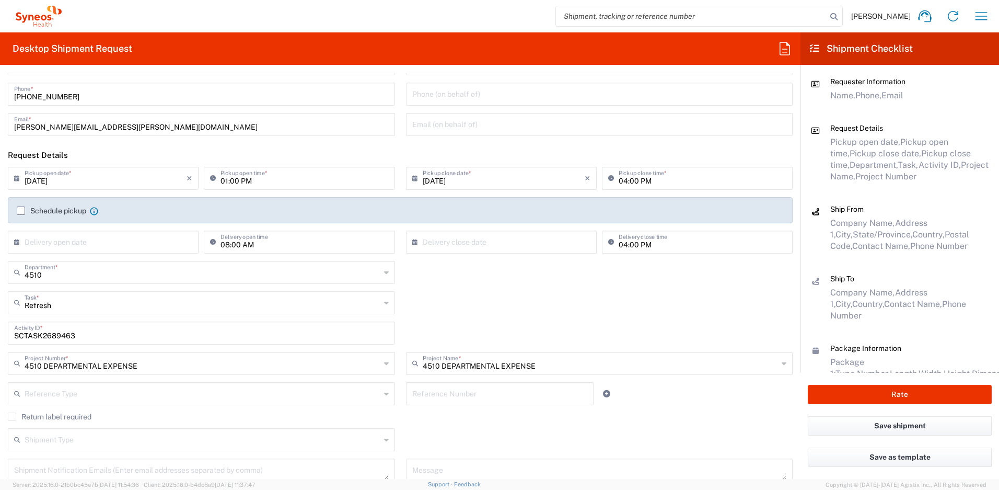
click at [14, 417] on label "Return label required" at bounding box center [50, 416] width 84 height 8
click at [12, 417] on input "Return label required" at bounding box center [12, 417] width 0 height 0
click at [49, 449] on input "Vendor" at bounding box center [203, 449] width 356 height 17
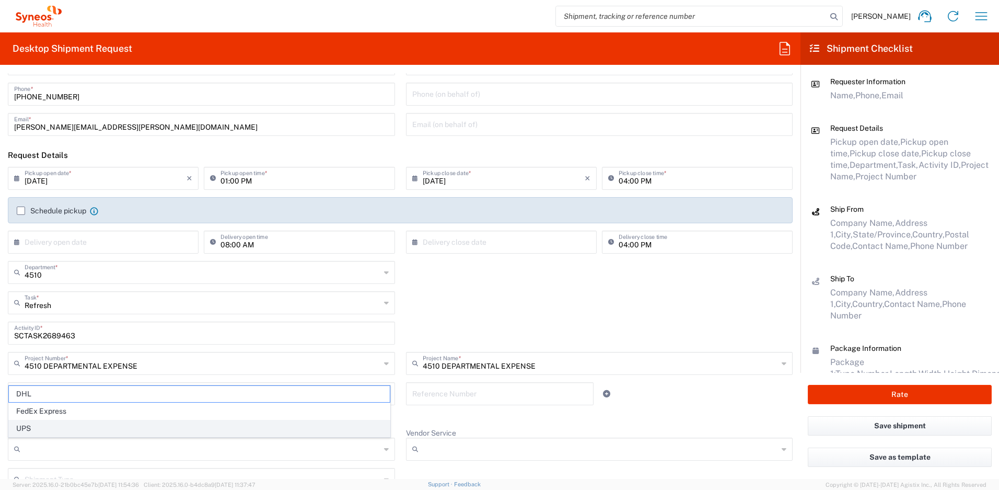
click at [54, 429] on span "UPS" at bounding box center [199, 428] width 381 height 16
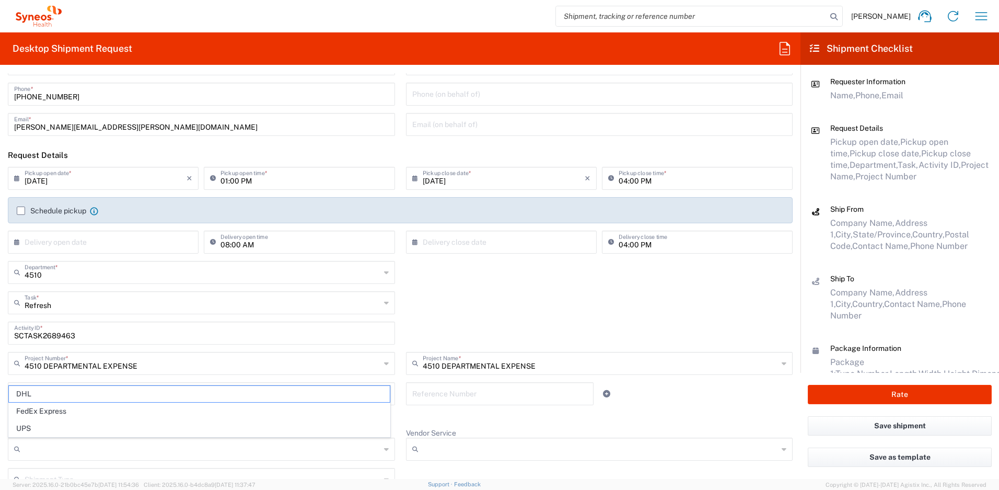
type input "UPS"
click at [483, 442] on input "Vendor Service" at bounding box center [601, 449] width 356 height 17
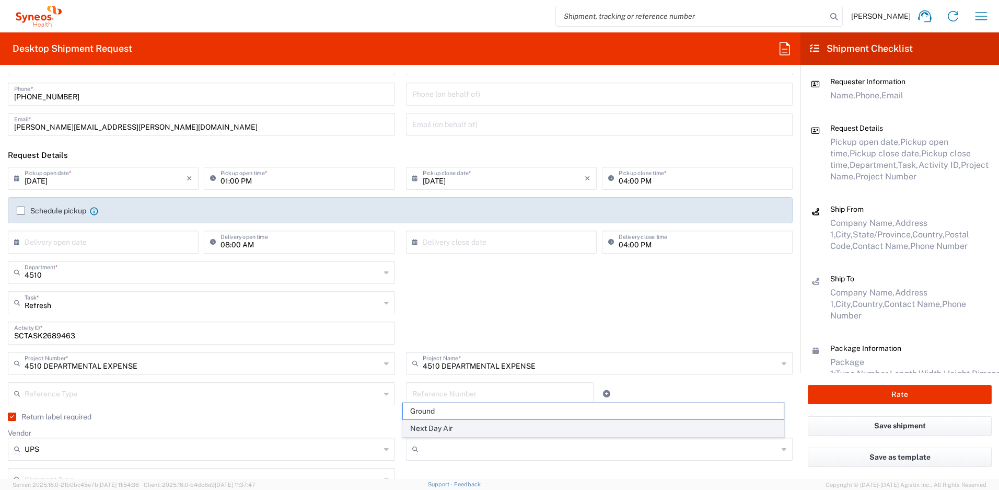
click at [450, 427] on span "Next Day Air" at bounding box center [593, 428] width 381 height 16
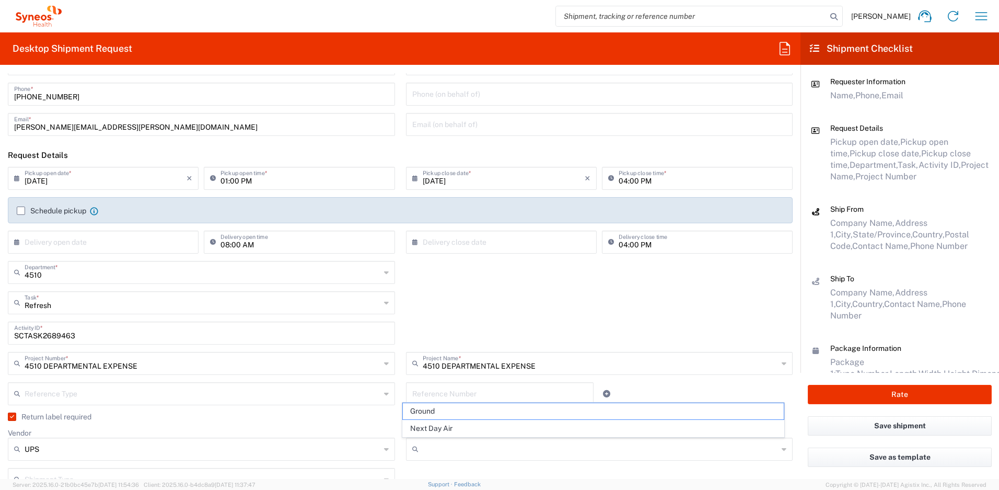
type input "Next Day Air"
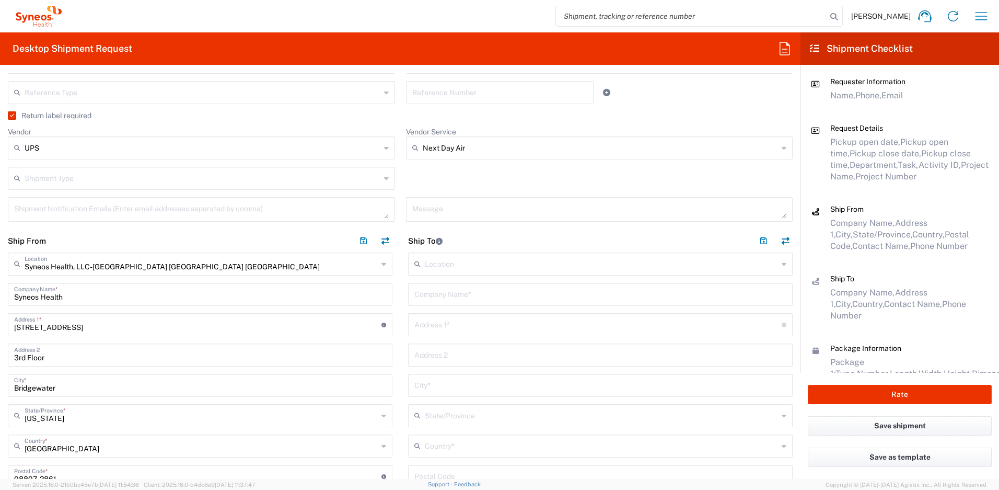
scroll to position [354, 0]
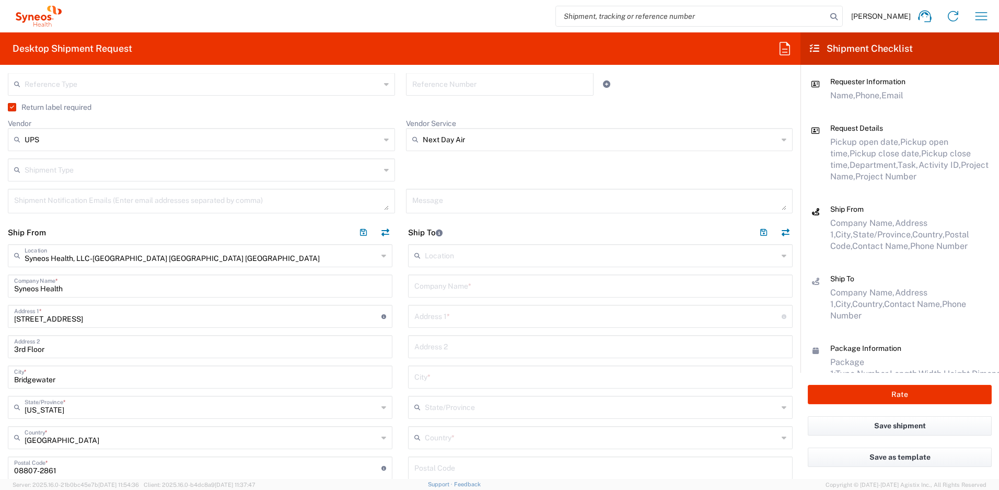
click at [441, 291] on input "text" at bounding box center [601, 285] width 372 height 18
paste input "[PERSON_NAME] [PERSON_NAME]"
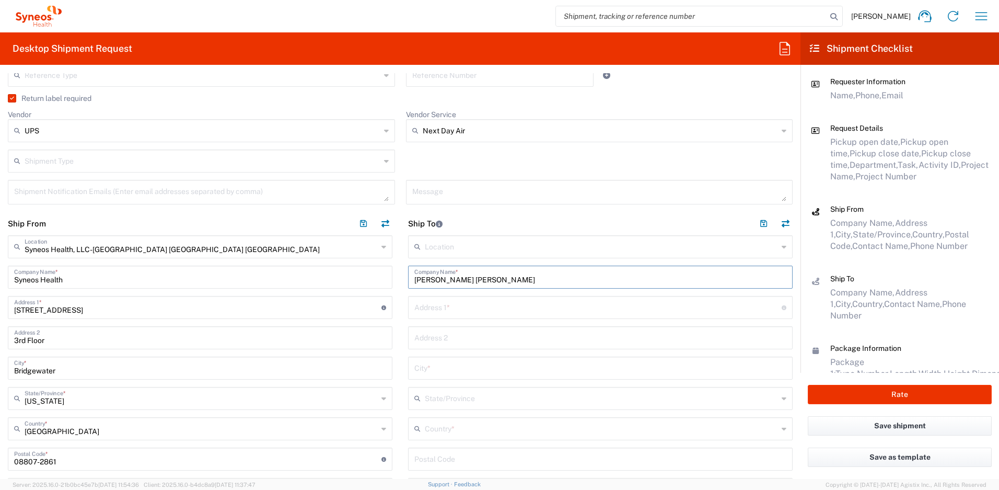
scroll to position [473, 0]
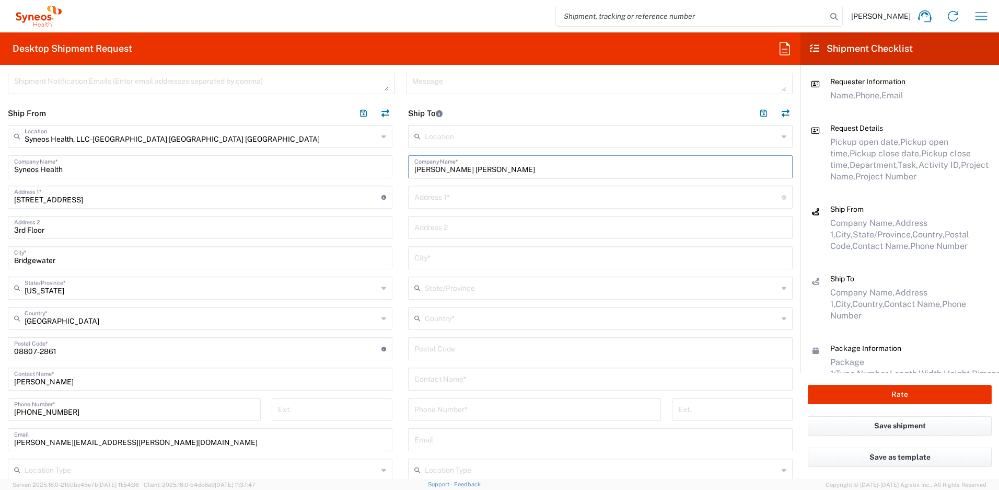
type input "[PERSON_NAME] [PERSON_NAME]"
click at [458, 383] on input "text" at bounding box center [601, 378] width 372 height 18
paste input "[PERSON_NAME] [PERSON_NAME]"
type input "[PERSON_NAME] [PERSON_NAME]"
click at [451, 202] on input "text" at bounding box center [598, 196] width 367 height 18
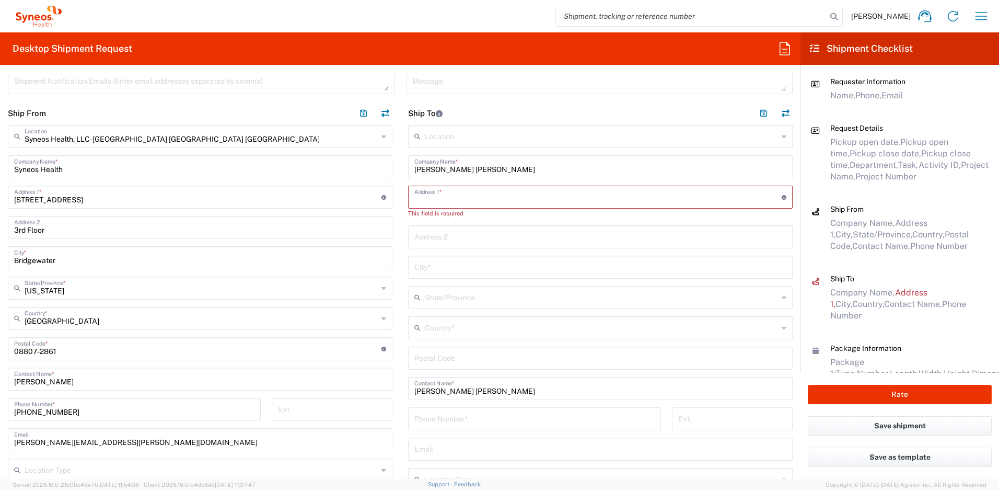
click at [438, 199] on input "text" at bounding box center [598, 196] width 367 height 18
paste input "[STREET_ADDRESS][PERSON_NAME]"
type input "[STREET_ADDRESS][PERSON_NAME]"
click at [442, 257] on input "text" at bounding box center [601, 257] width 372 height 18
paste input "[GEOGRAPHIC_DATA]"
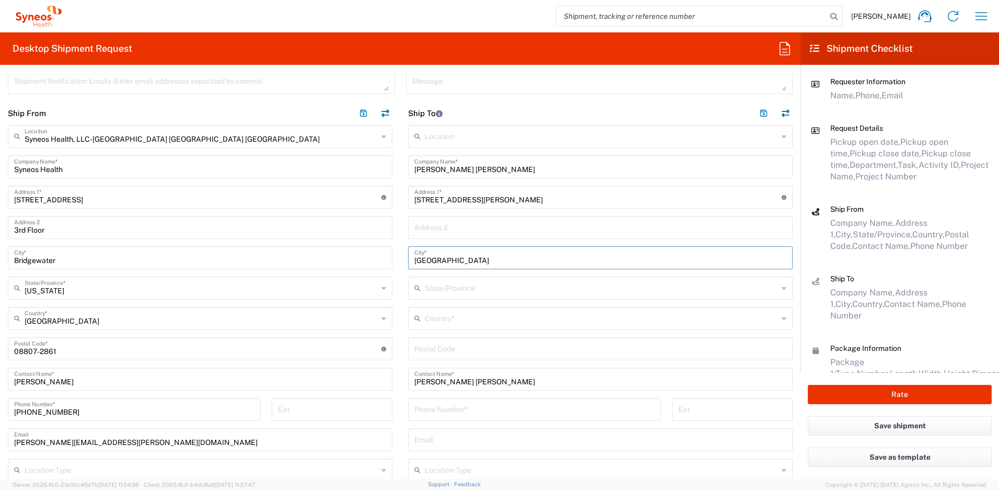
type input "[GEOGRAPHIC_DATA]"
click at [458, 324] on input "text" at bounding box center [601, 317] width 353 height 18
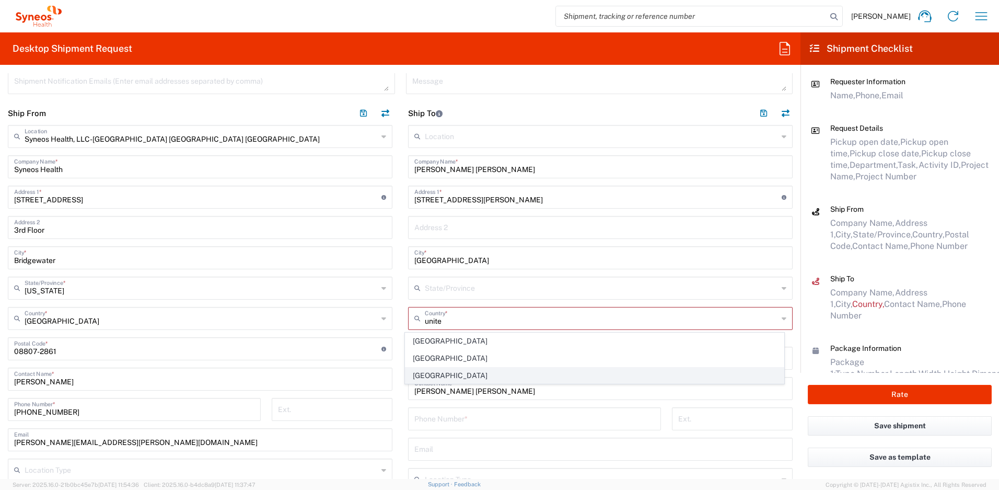
click at [434, 375] on span "[GEOGRAPHIC_DATA]" at bounding box center [595, 375] width 379 height 16
type input "[GEOGRAPHIC_DATA]"
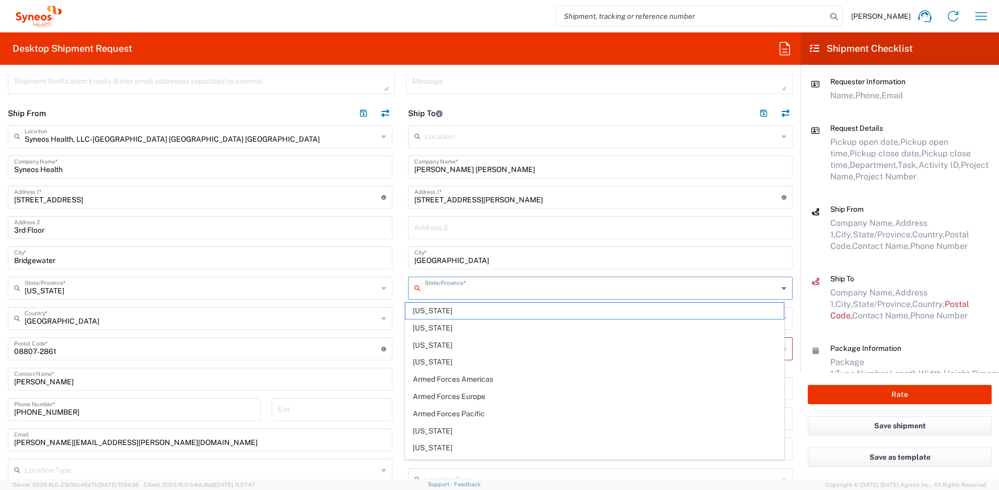
click at [433, 291] on input "text" at bounding box center [601, 287] width 353 height 18
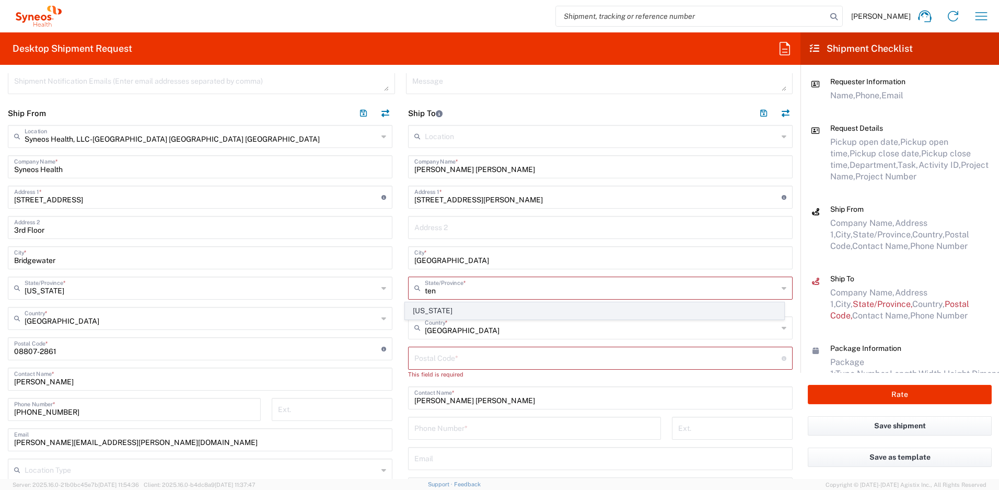
click at [433, 311] on span "[US_STATE]" at bounding box center [595, 311] width 379 height 16
type input "[US_STATE]"
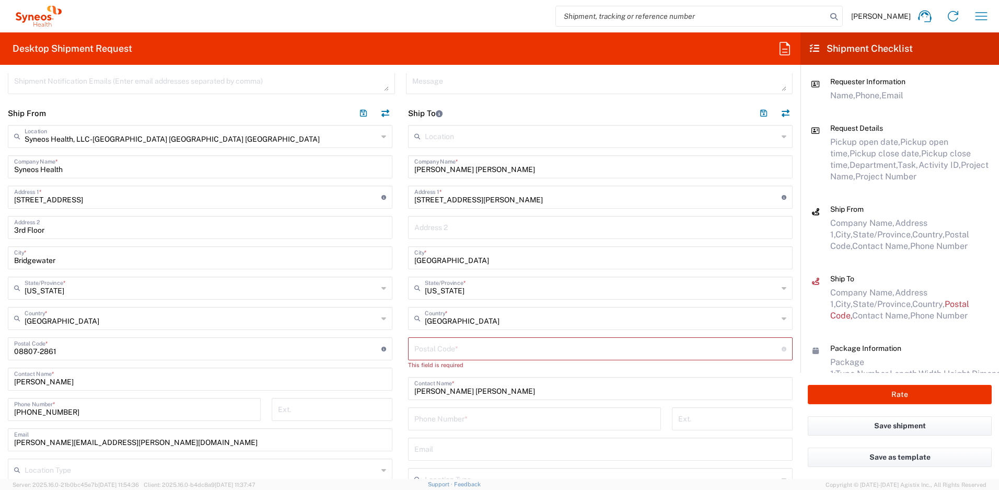
click at [429, 349] on input "undefined" at bounding box center [598, 348] width 367 height 18
paste input "308120"
type input "308120"
drag, startPoint x: 76, startPoint y: 409, endPoint x: 7, endPoint y: 408, distance: 69.0
click at [7, 408] on div "[PHONE_NUMBER] Phone Number *" at bounding box center [135, 413] width 264 height 30
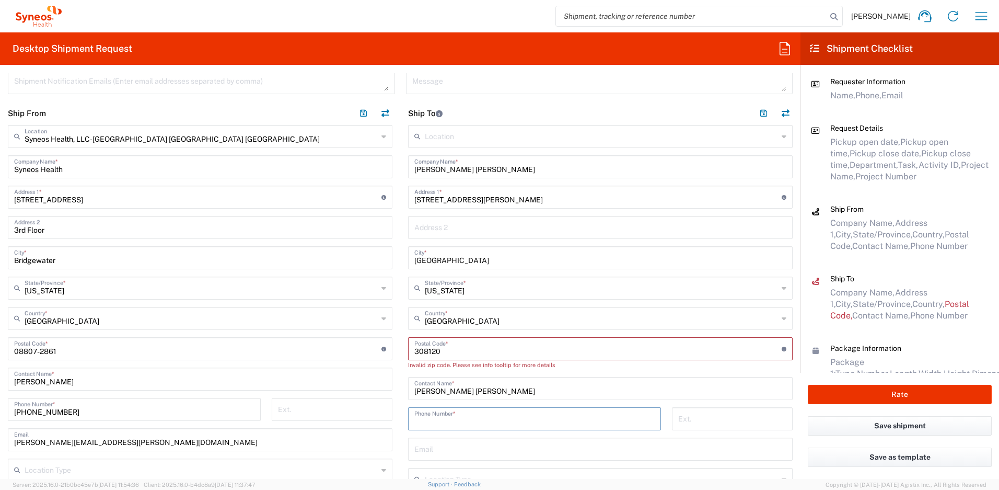
click at [447, 422] on input "tel" at bounding box center [535, 418] width 240 height 18
paste input "[PHONE_NUMBER]"
type input "[PHONE_NUMBER]"
click at [449, 447] on input "text" at bounding box center [601, 448] width 372 height 18
paste input "[EMAIL_ADDRESS][PERSON_NAME][DOMAIN_NAME]"
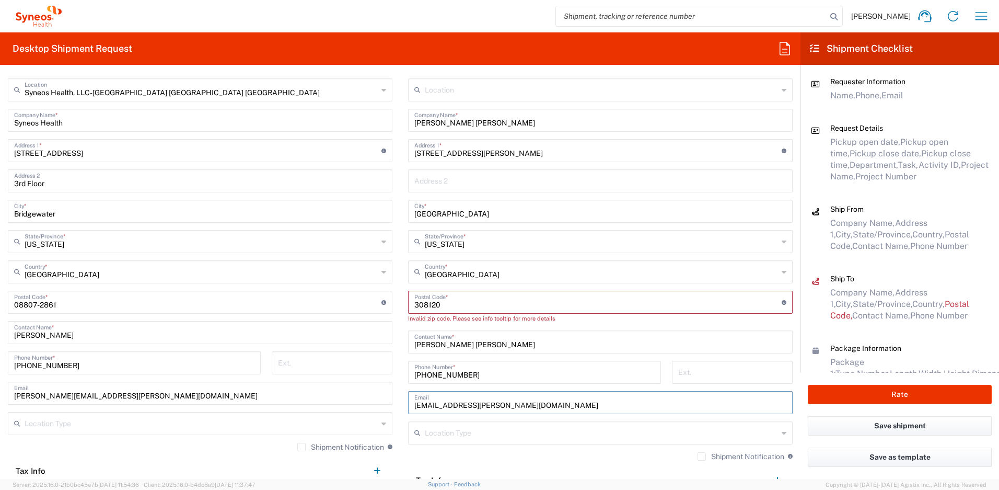
scroll to position [531, 0]
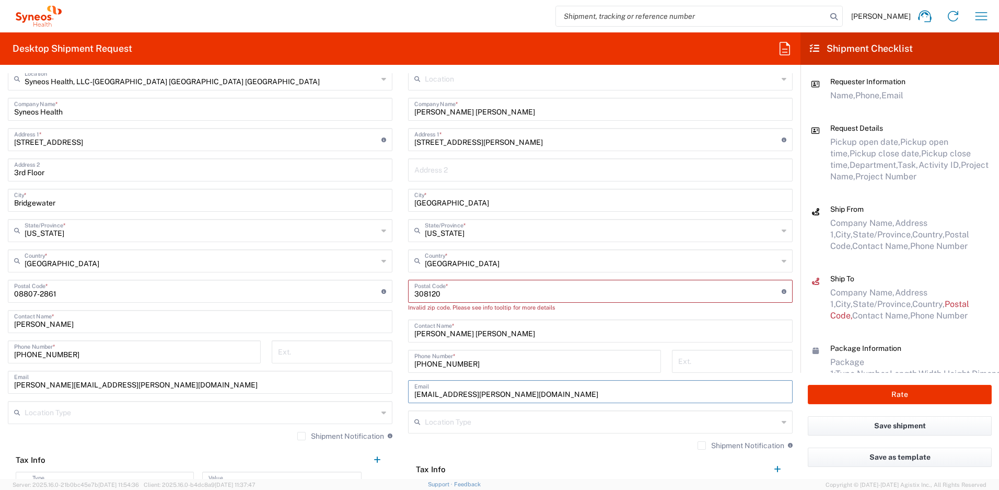
type input "[EMAIL_ADDRESS][PERSON_NAME][DOMAIN_NAME]"
click at [698, 444] on label "Shipment Notification" at bounding box center [741, 445] width 87 height 8
click at [702, 445] on input "Shipment Notification" at bounding box center [702, 445] width 0 height 0
click at [420, 295] on input "undefined" at bounding box center [598, 290] width 367 height 18
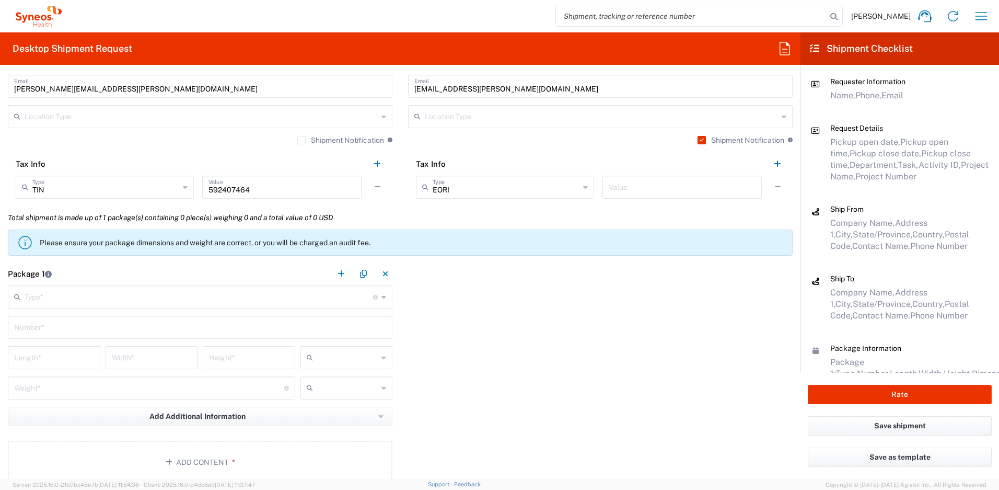
scroll to position [850, 0]
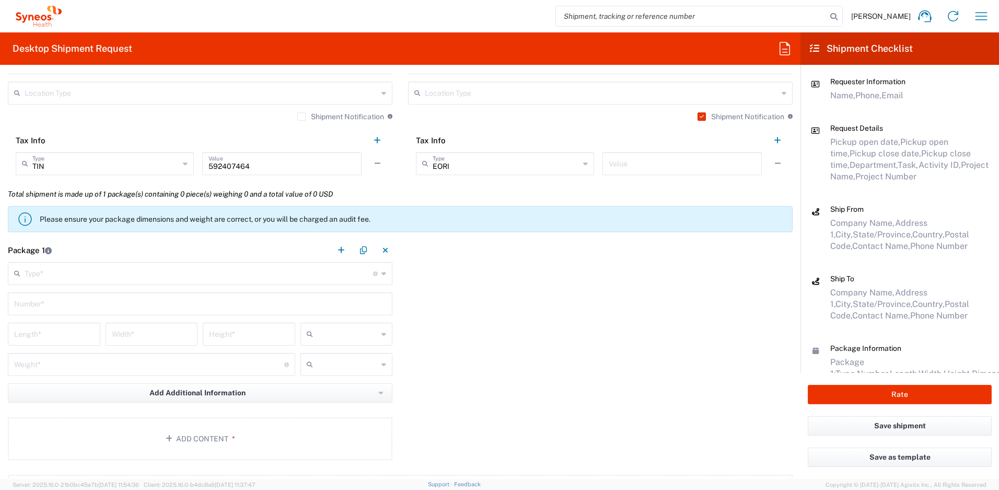
type input "38120"
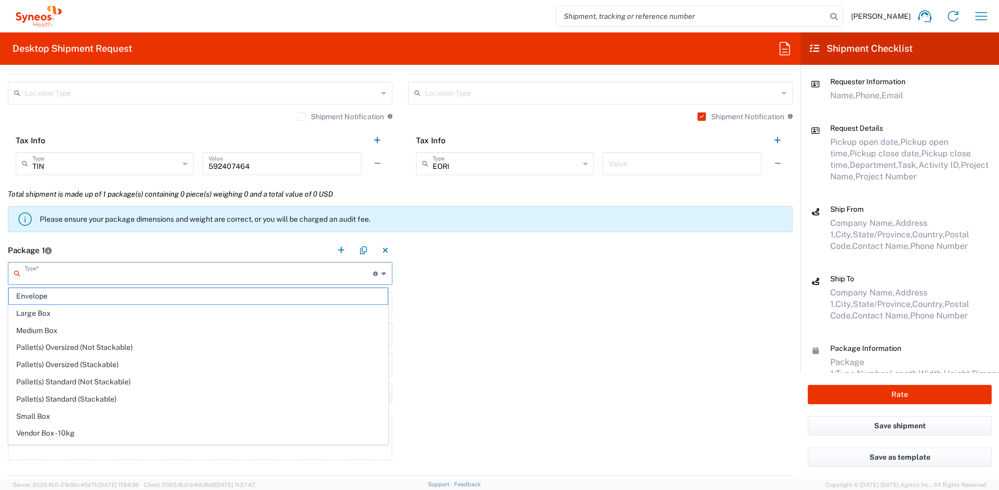
click at [304, 274] on input "text" at bounding box center [199, 272] width 349 height 18
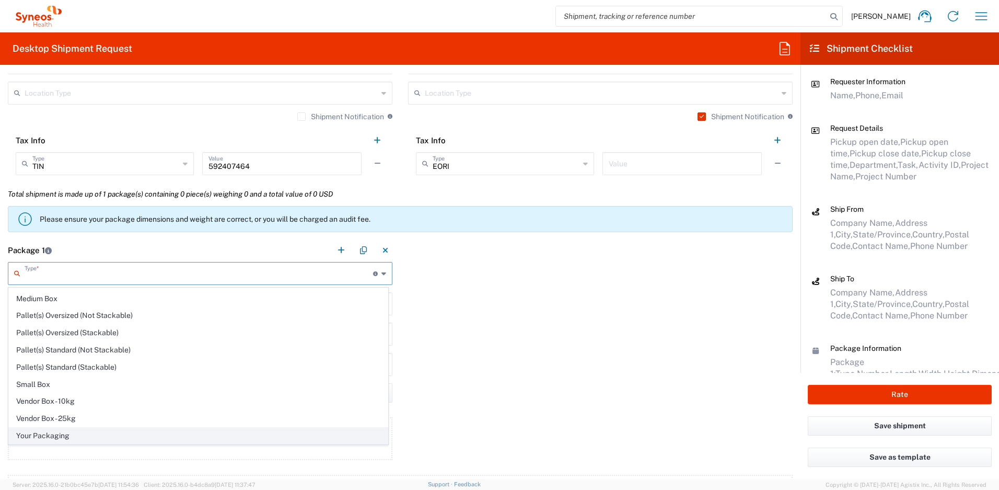
click at [132, 432] on span "Your Packaging" at bounding box center [198, 436] width 379 height 16
type input "Your Packaging"
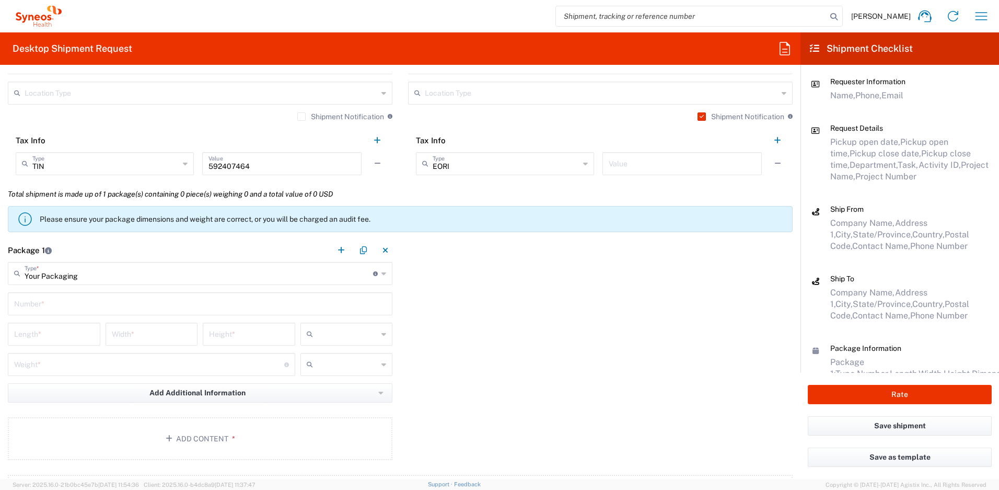
click at [55, 304] on input "text" at bounding box center [200, 303] width 372 height 18
type input "1"
click at [49, 337] on input "number" at bounding box center [54, 333] width 80 height 18
type input "16"
type input "12"
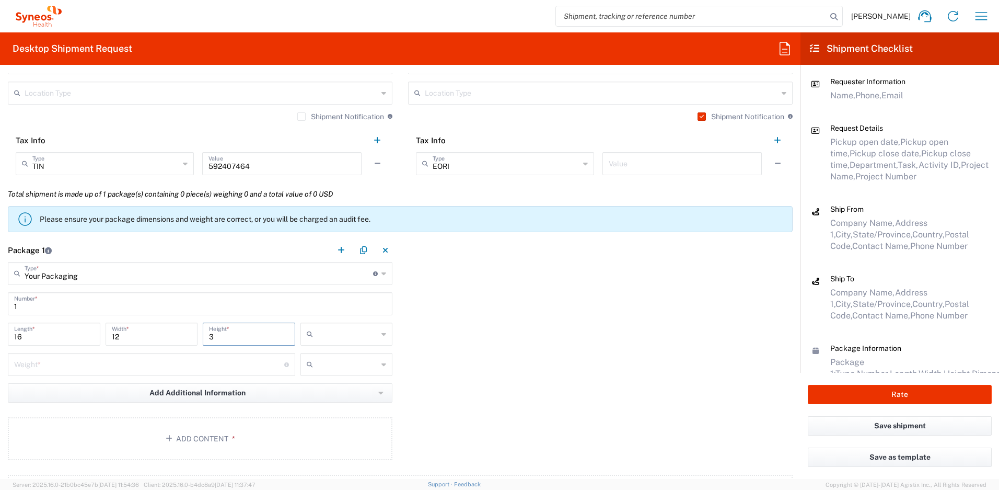
type input "3"
click at [58, 364] on input "number" at bounding box center [149, 363] width 270 height 18
type input "5"
click at [324, 337] on input "text" at bounding box center [347, 334] width 61 height 17
click at [323, 392] on span "in" at bounding box center [342, 391] width 89 height 16
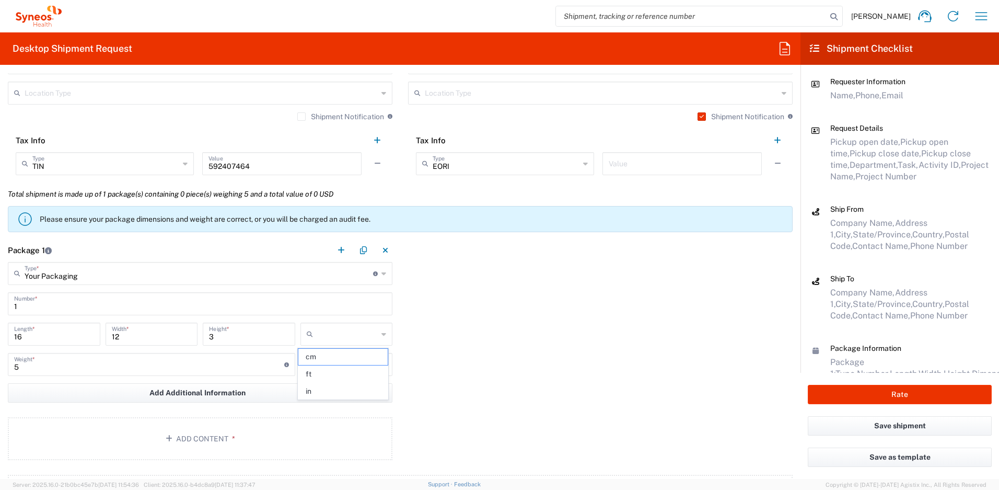
type input "in"
click at [337, 369] on input "text" at bounding box center [347, 364] width 61 height 17
drag, startPoint x: 324, startPoint y: 403, endPoint x: 317, endPoint y: 406, distance: 8.2
click at [324, 403] on span "lbs" at bounding box center [342, 404] width 89 height 16
type input "lbs"
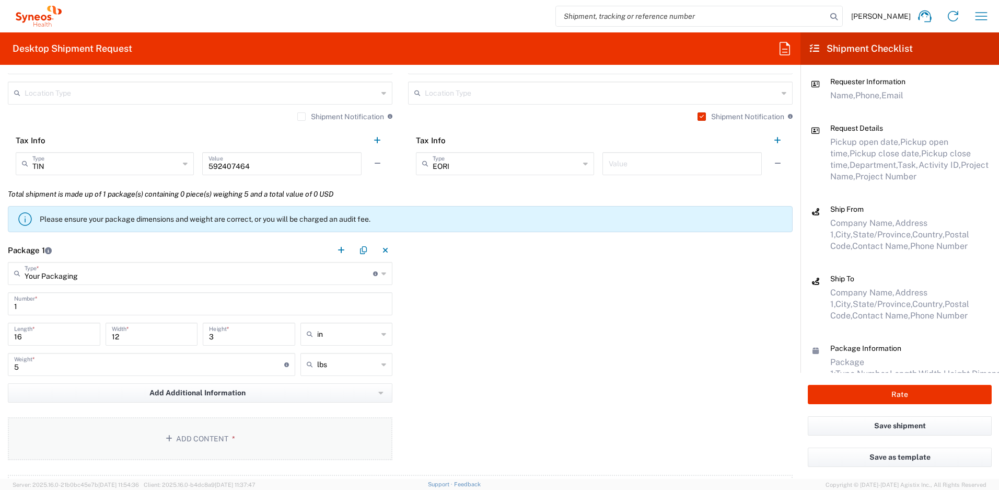
click at [283, 435] on button "Add Content *" at bounding box center [200, 438] width 385 height 43
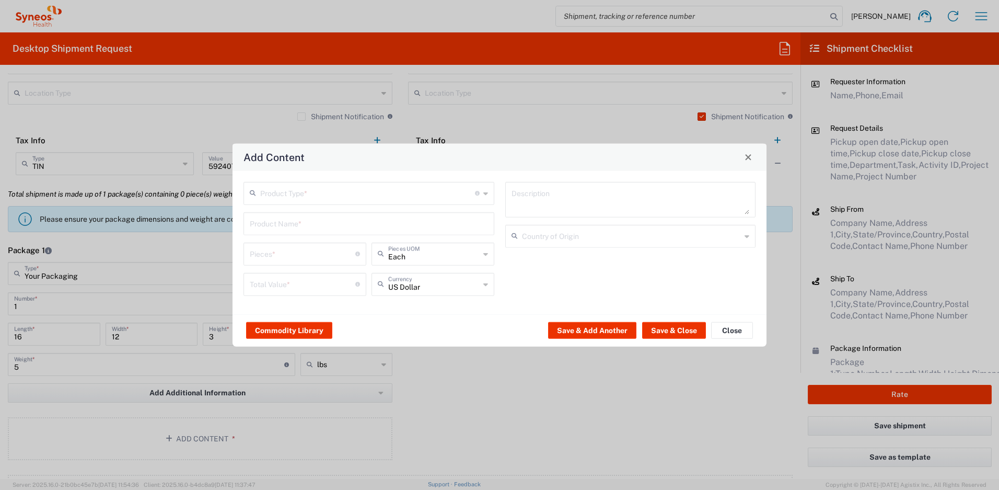
click at [277, 196] on input "text" at bounding box center [367, 192] width 215 height 18
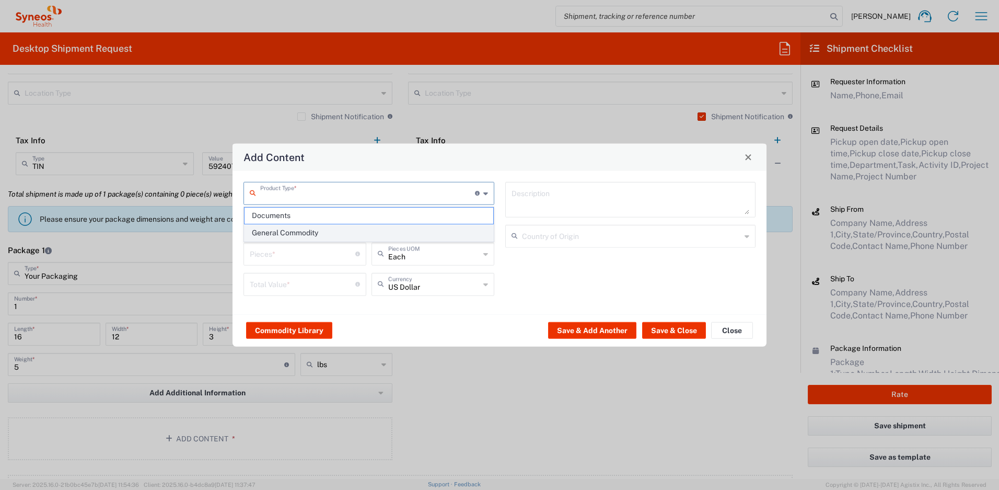
click at [282, 232] on span "General Commodity" at bounding box center [369, 233] width 249 height 16
type input "General Commodity"
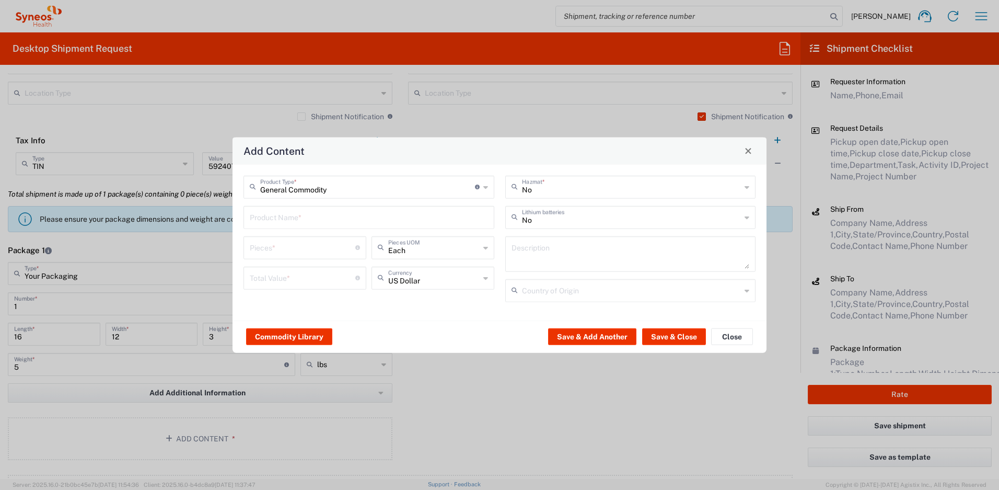
click at [282, 216] on input "text" at bounding box center [369, 216] width 238 height 18
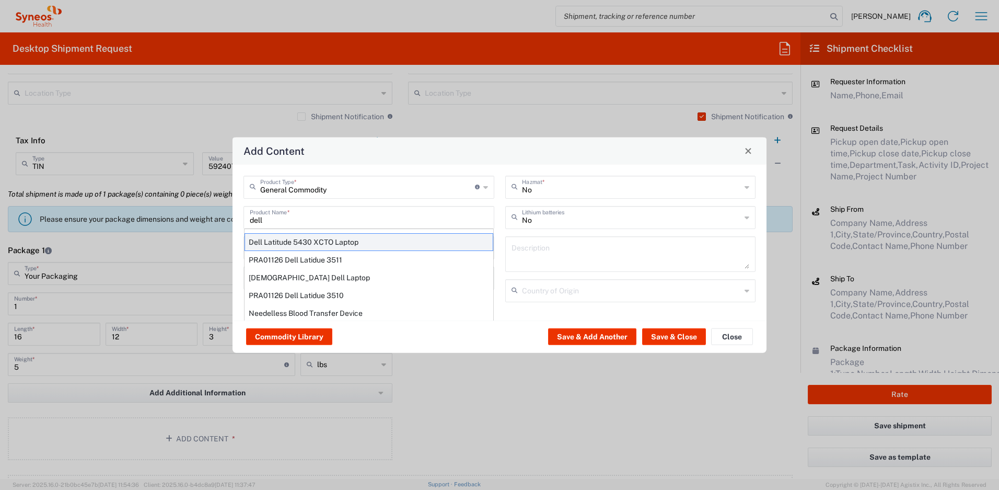
click at [292, 239] on div "Dell Latitude 5430 XCTO Laptop" at bounding box center [369, 242] width 249 height 18
type input "Dell Latitude 5430 XCTO Laptop"
type input "1"
type textarea "BaseIntel Core i7-1265U vProÂ® Processor - 14" 16 GB RAM - 512 GB SSD"
type input "[GEOGRAPHIC_DATA]"
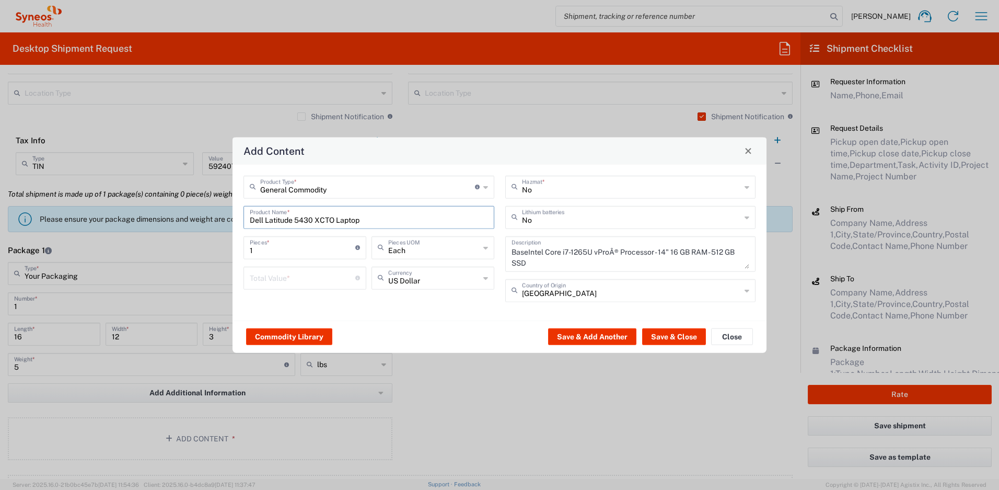
click at [314, 275] on input "number" at bounding box center [303, 277] width 106 height 18
type input "1000"
click at [670, 215] on input "text" at bounding box center [632, 216] width 220 height 18
click at [589, 254] on span "Yes" at bounding box center [631, 257] width 249 height 16
type input "Yes"
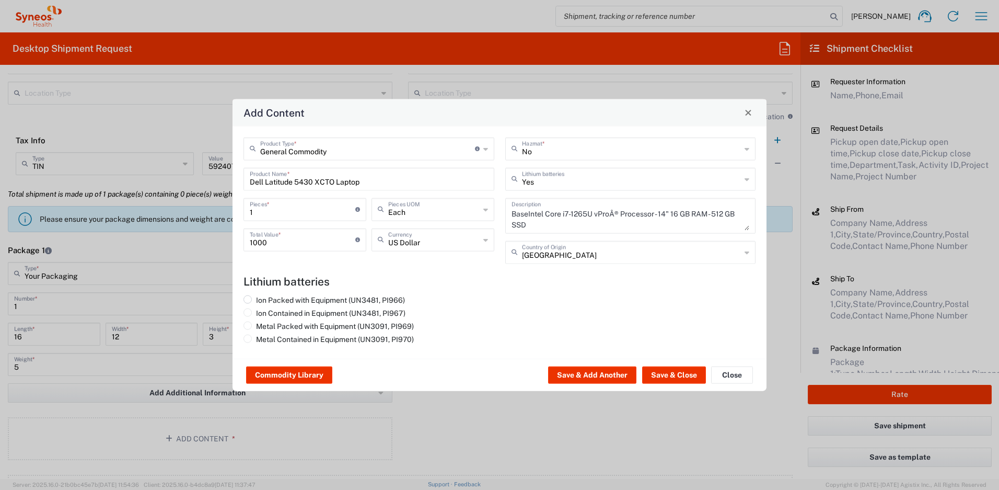
click at [398, 296] on label "Ion Packed with Equipment (UN3481, PI966)" at bounding box center [325, 299] width 162 height 9
click at [263, 296] on input "Ion Packed with Equipment (UN3481, PI966)" at bounding box center [259, 298] width 7 height 7
radio input "true"
click at [662, 374] on button "Save & Close" at bounding box center [674, 374] width 64 height 17
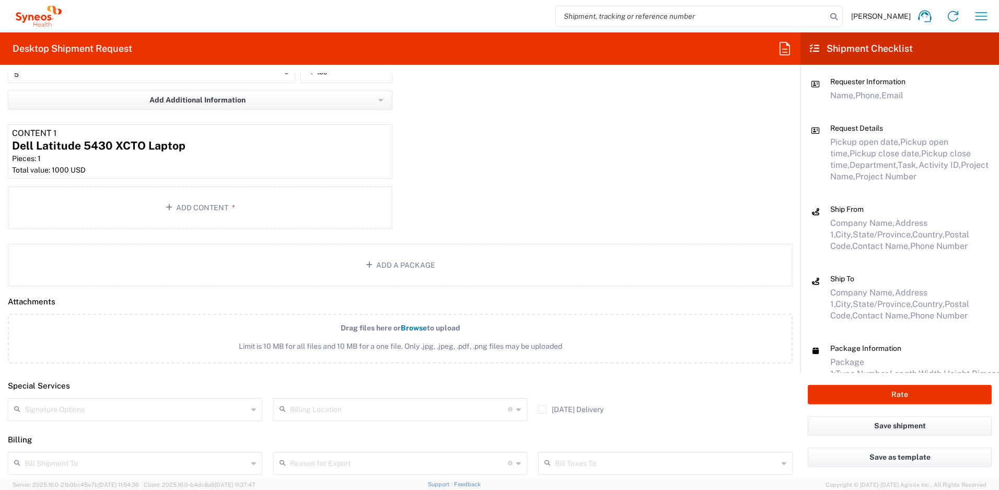
scroll to position [1156, 0]
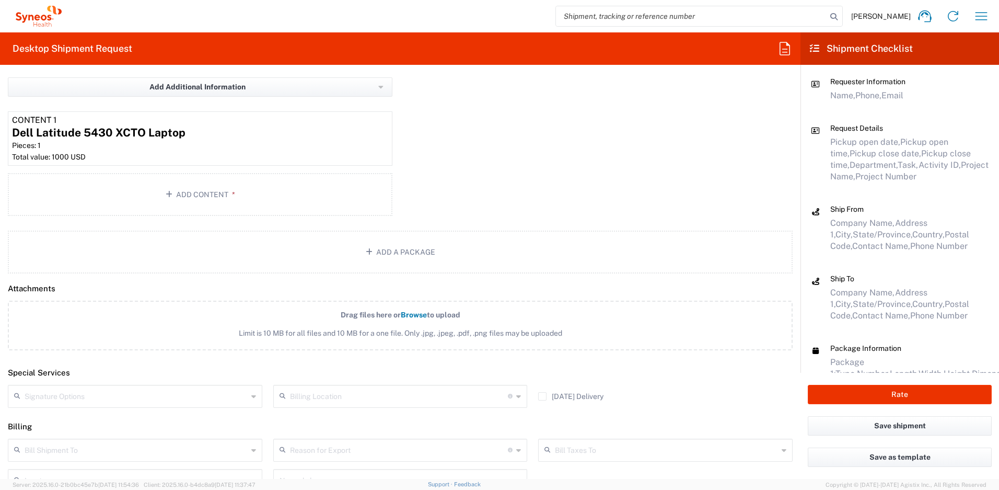
click at [222, 398] on input "text" at bounding box center [136, 395] width 223 height 18
click at [146, 424] on span "Adult Signature Required" at bounding box center [134, 419] width 250 height 16
type input "Adult Signature Required"
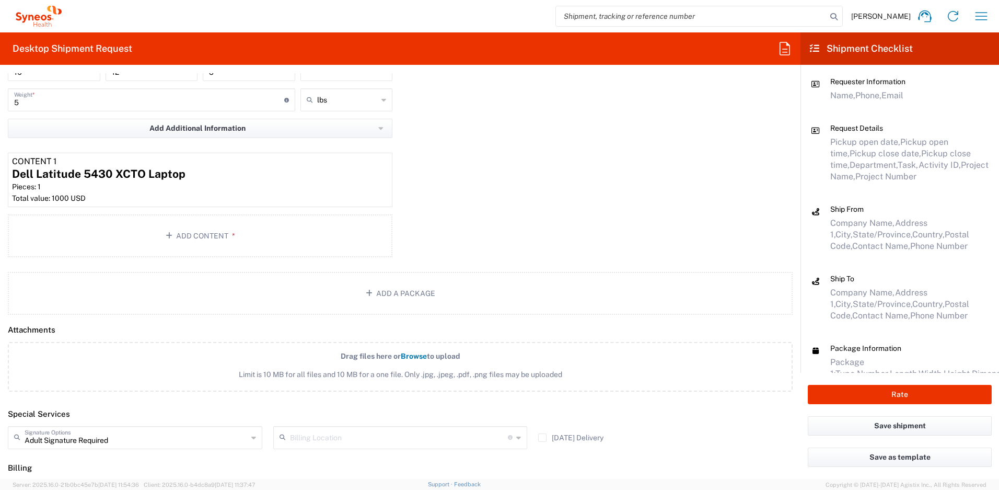
scroll to position [1239, 0]
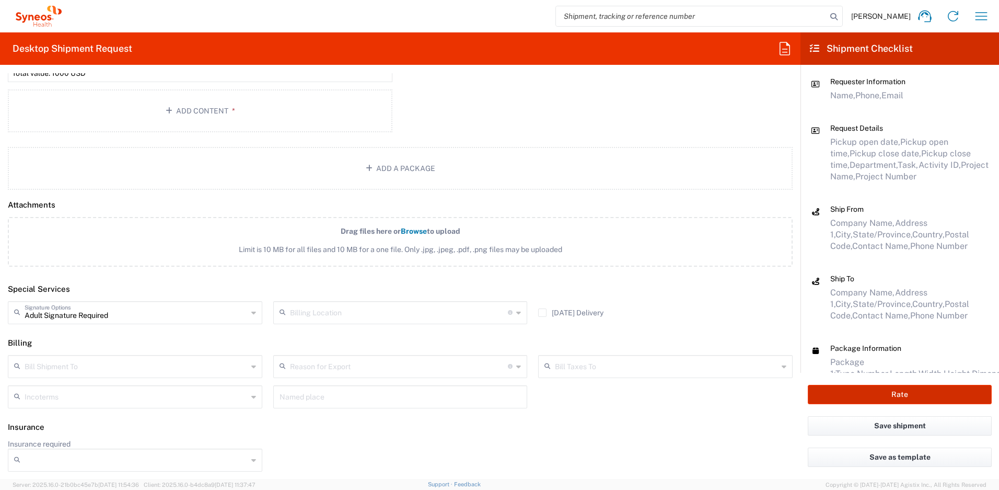
click at [850, 396] on button "Rate" at bounding box center [900, 394] width 184 height 19
type input "4510 DEPARTMENTAL EXPENSE"
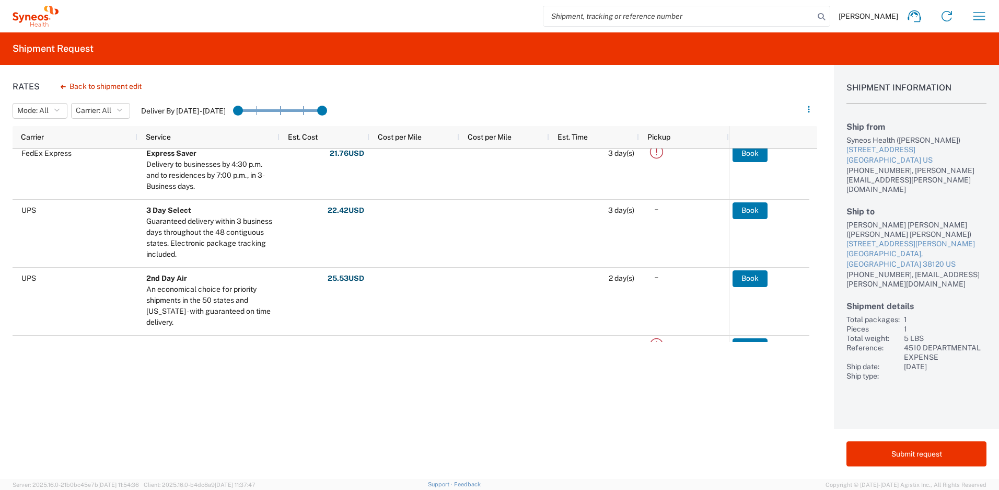
scroll to position [91, 0]
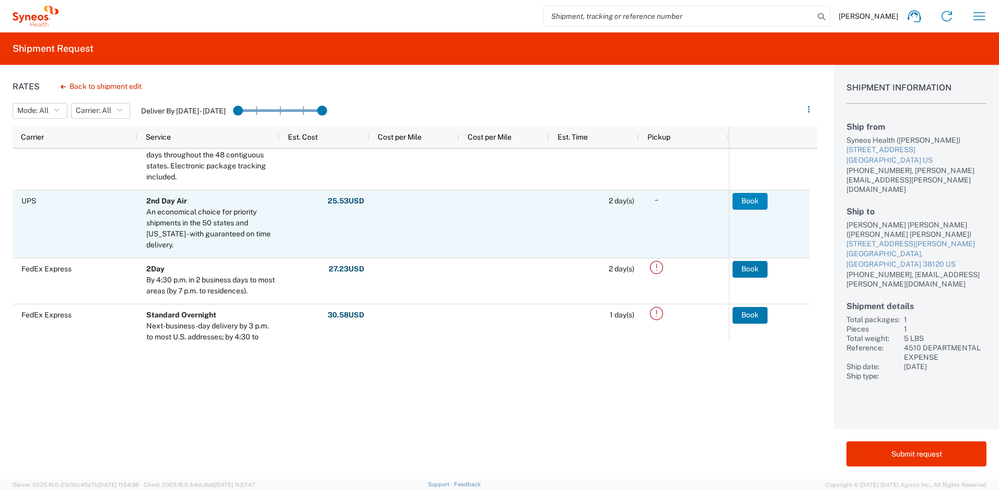
click at [744, 203] on button "Book" at bounding box center [750, 201] width 35 height 17
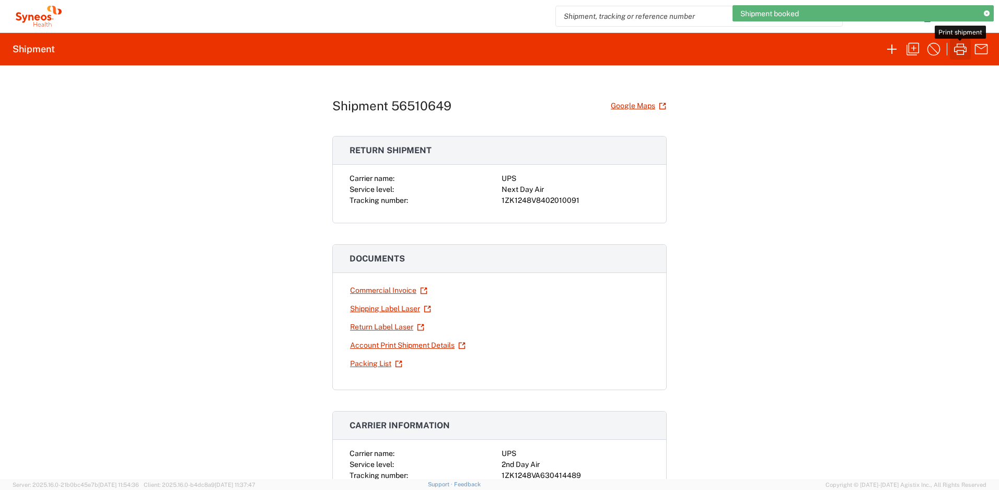
click at [956, 48] on icon "button" at bounding box center [960, 49] width 17 height 17
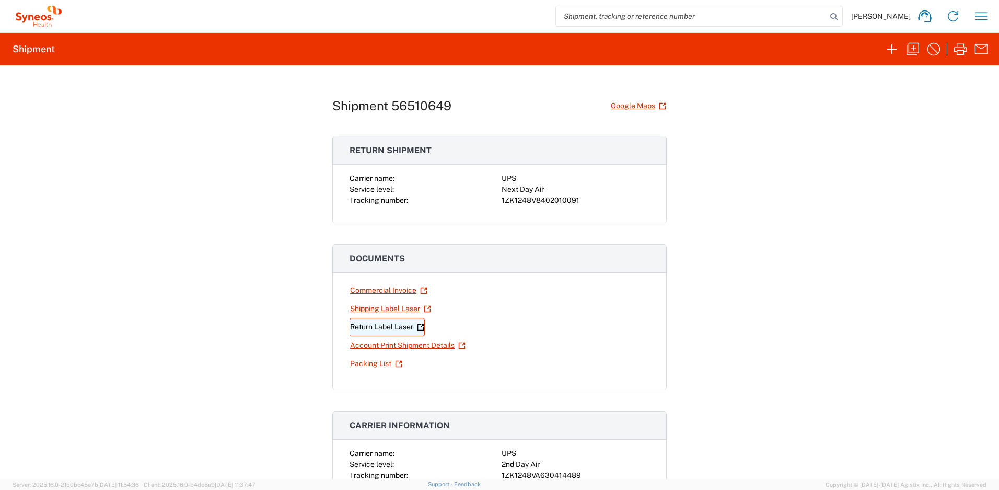
click at [385, 329] on link "Return Label Laser" at bounding box center [387, 327] width 75 height 18
